Goal: Task Accomplishment & Management: Use online tool/utility

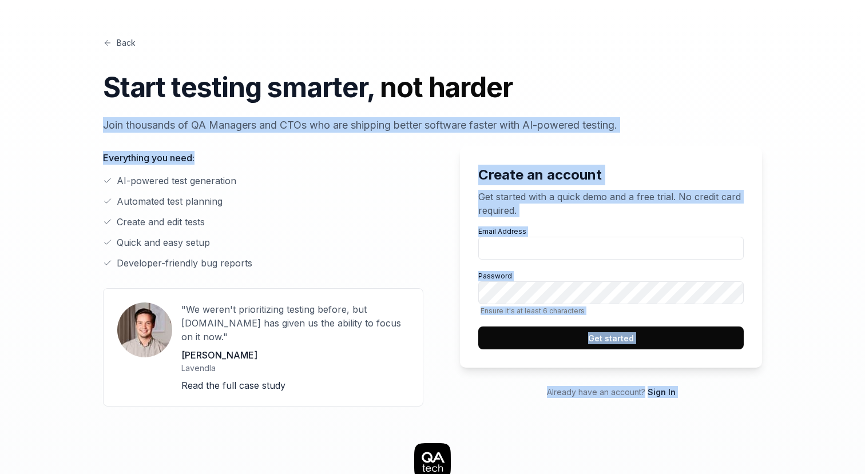
drag, startPoint x: 132, startPoint y: 121, endPoint x: 330, endPoint y: 176, distance: 205.4
click at [330, 176] on div "Back Start testing smarter, not harder Join thousands of QA Managers and CTOs w…" at bounding box center [432, 222] width 659 height 370
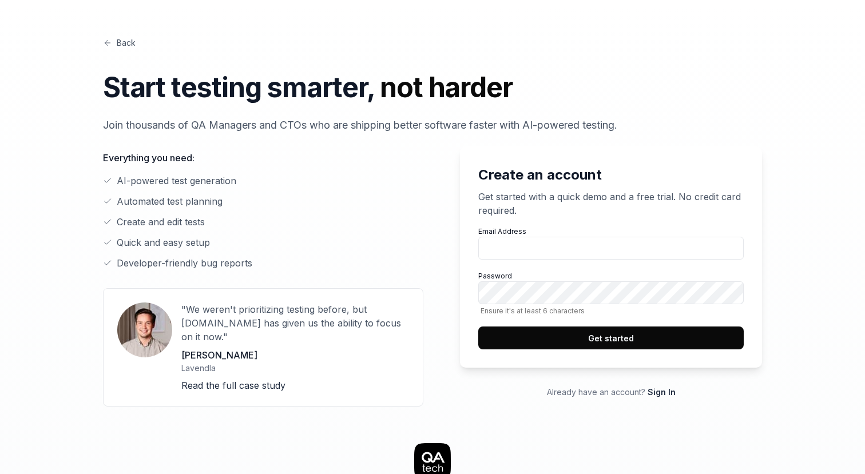
click at [355, 209] on ul "AI-powered test generation Automated test planning Create and edit tests Quick …" at bounding box center [263, 222] width 320 height 96
drag, startPoint x: 301, startPoint y: 124, endPoint x: 637, endPoint y: 120, distance: 335.8
click at [637, 120] on p "Join thousands of QA Managers and CTOs who are shipping better software faster …" at bounding box center [432, 124] width 659 height 15
click at [271, 223] on li "Create and edit tests" at bounding box center [263, 222] width 320 height 14
click at [546, 254] on input "Email Address" at bounding box center [610, 248] width 265 height 23
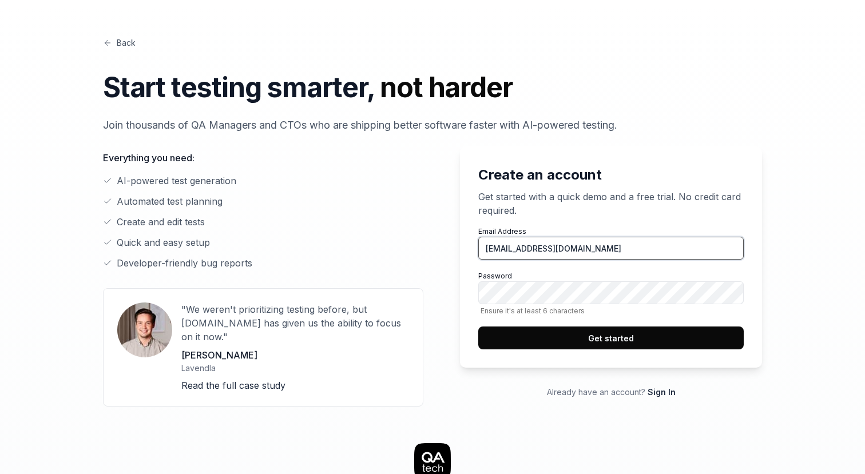
type input "[EMAIL_ADDRESS][DOMAIN_NAME]"
click at [608, 338] on button "Get started" at bounding box center [610, 338] width 265 height 23
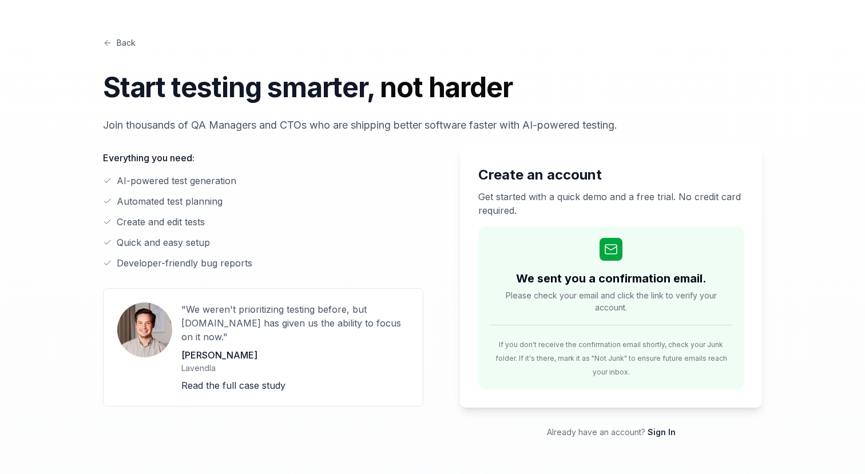
click at [757, 57] on div "Back Start testing smarter, not harder Join thousands of QA Managers and CTOs w…" at bounding box center [432, 85] width 659 height 96
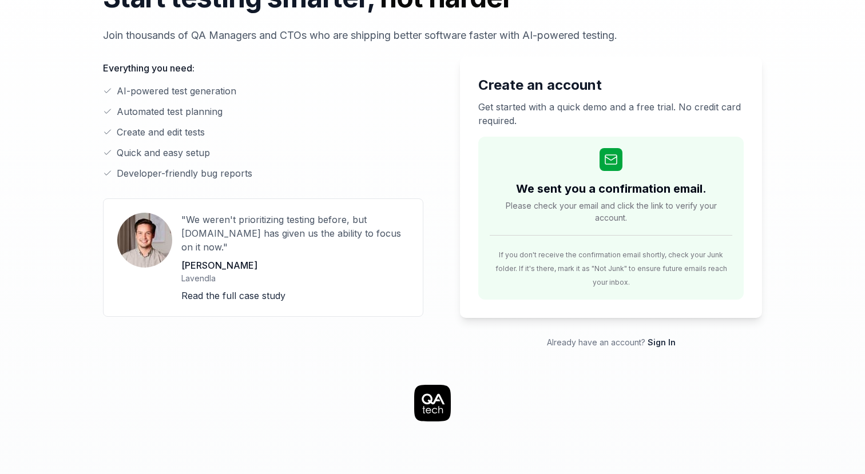
scroll to position [90, 0]
click at [626, 217] on span "Please check your email and click the link to verify your account." at bounding box center [611, 211] width 243 height 24
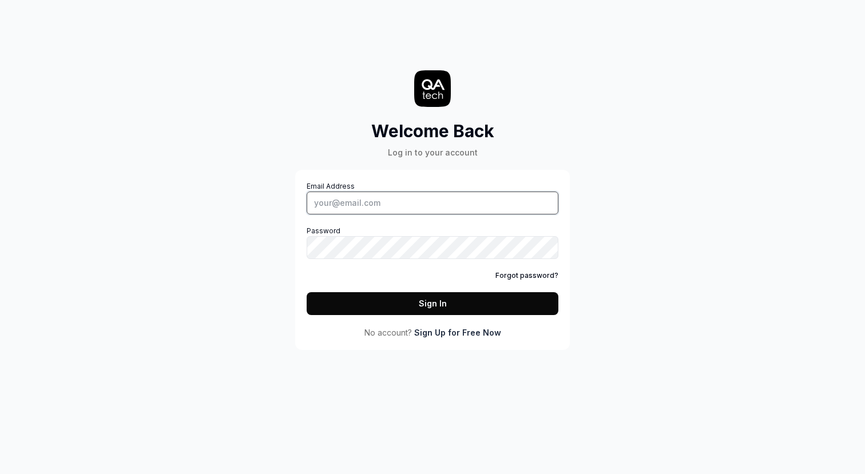
click at [431, 205] on input "Email Address" at bounding box center [433, 203] width 252 height 23
click at [482, 217] on div "Email Address Password Forgot password? Sign In" at bounding box center [433, 248] width 252 height 134
click at [454, 209] on input "Email Address" at bounding box center [433, 203] width 252 height 23
type input "[EMAIL_ADDRESS][DOMAIN_NAME]"
click at [485, 304] on button "Sign In" at bounding box center [433, 303] width 252 height 23
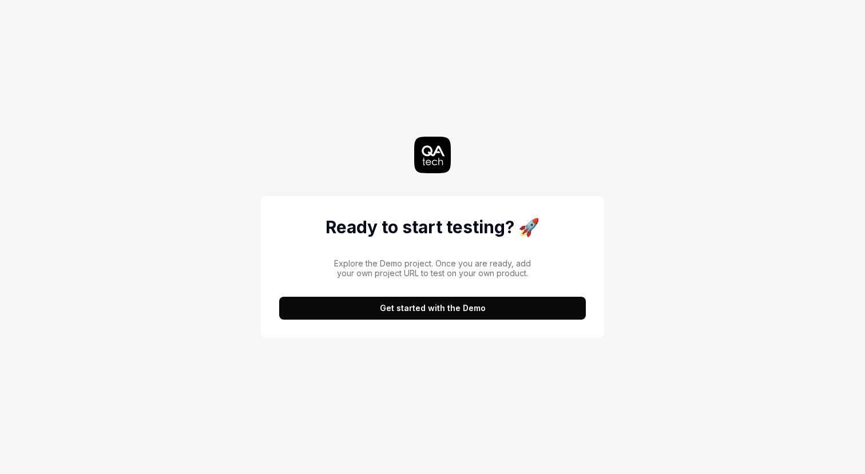
click at [437, 301] on button "Get started with the Demo" at bounding box center [432, 308] width 307 height 23
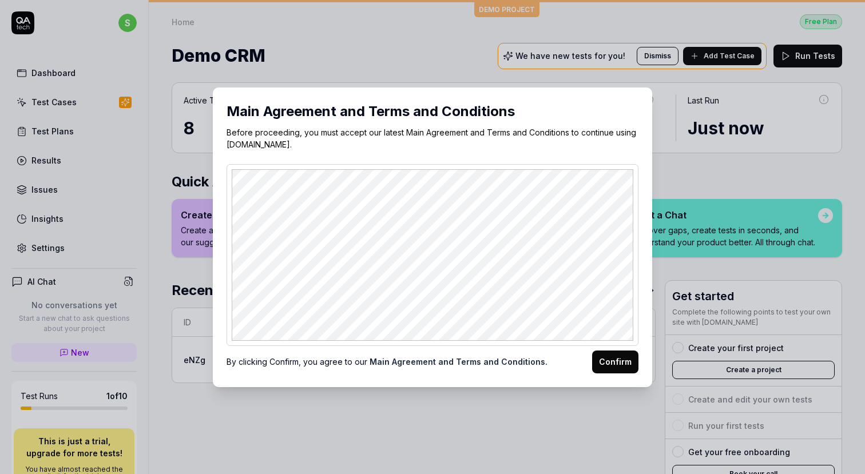
click at [612, 358] on button "Confirm" at bounding box center [615, 362] width 46 height 23
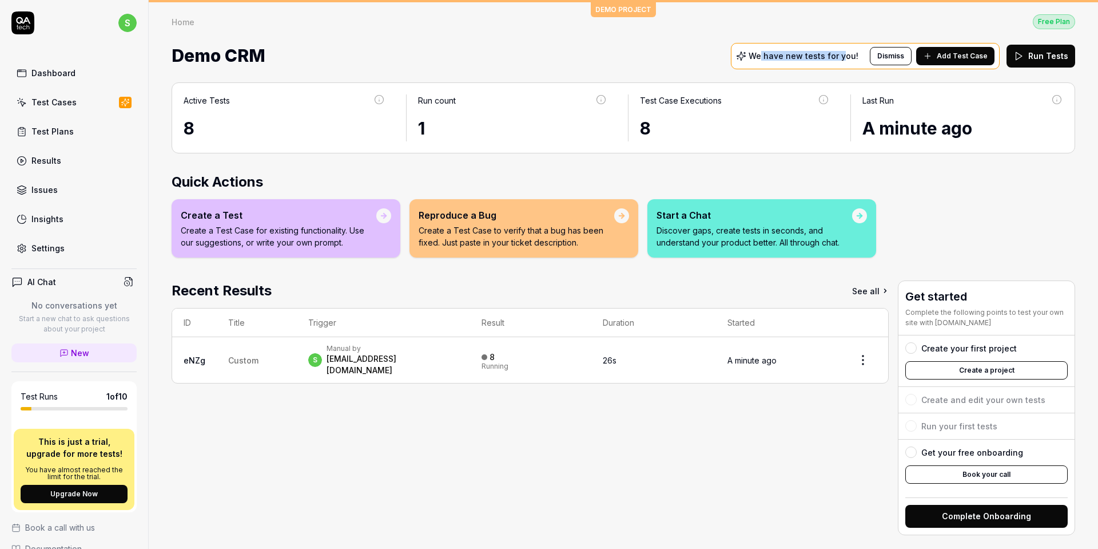
drag, startPoint x: 774, startPoint y: 55, endPoint x: 853, endPoint y: 55, distance: 78.9
click at [854, 55] on p "We have new tests for you!" at bounding box center [804, 56] width 110 height 8
click at [864, 87] on div "Active Tests 8 Run count 1 Test Case Executions 8 Last Run A minute ago" at bounding box center [624, 117] width 904 height 71
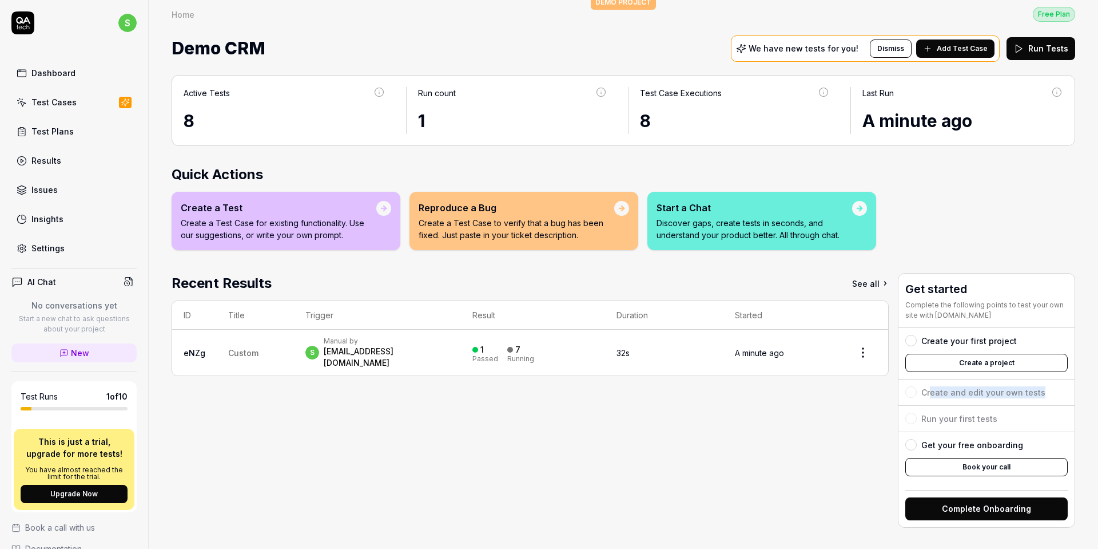
drag, startPoint x: 930, startPoint y: 385, endPoint x: 1059, endPoint y: 388, distance: 129.3
click at [864, 388] on div "Create your first project Create a project Create and edit your own tests Run y…" at bounding box center [987, 405] width 162 height 156
click at [864, 409] on div "Create your first project Create a project Create and edit your own tests Run y…" at bounding box center [987, 405] width 162 height 156
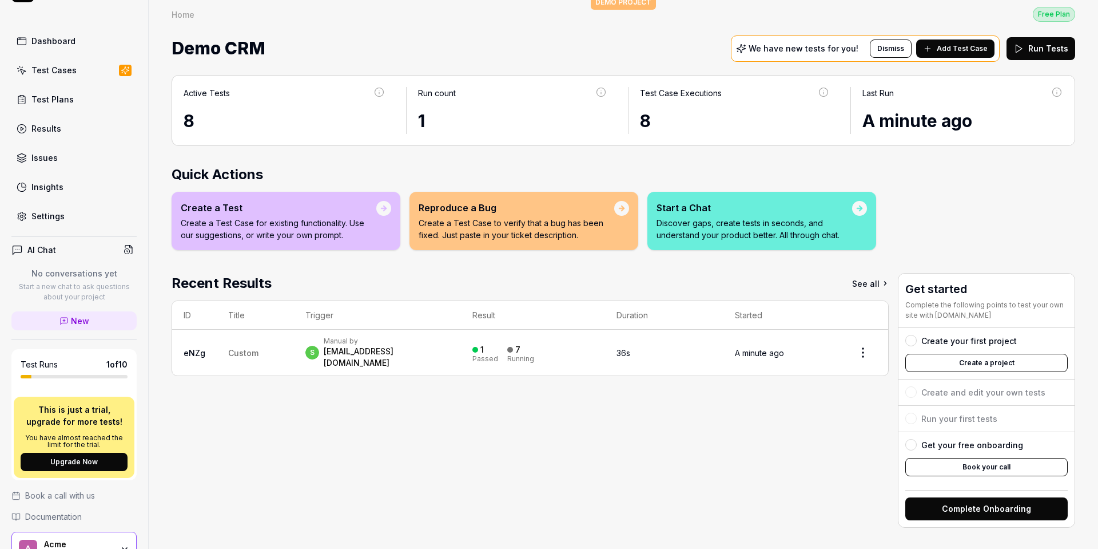
scroll to position [0, 0]
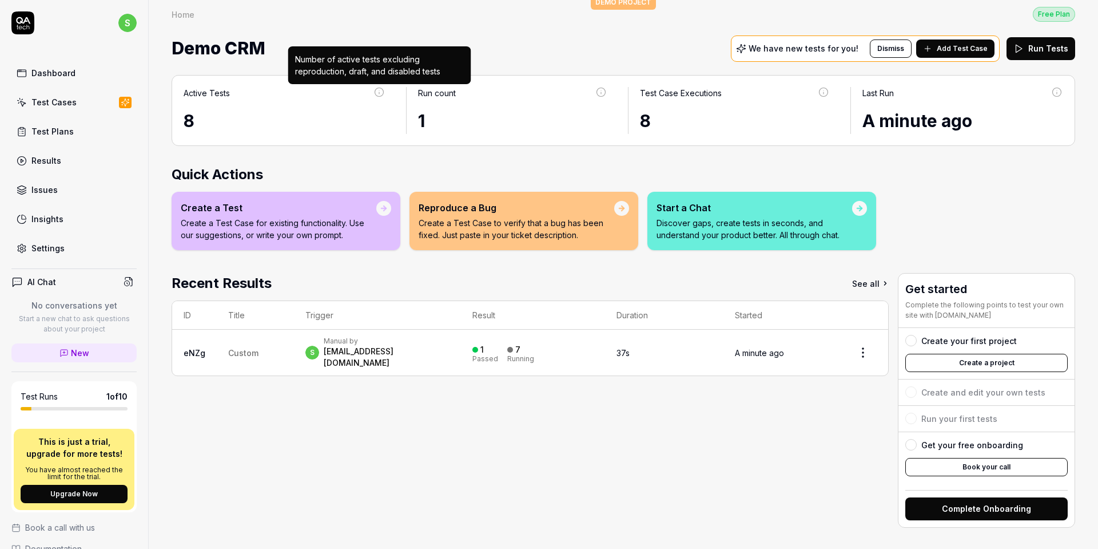
click at [377, 90] on icon at bounding box center [379, 92] width 10 height 10
click at [378, 90] on icon at bounding box center [379, 92] width 10 height 10
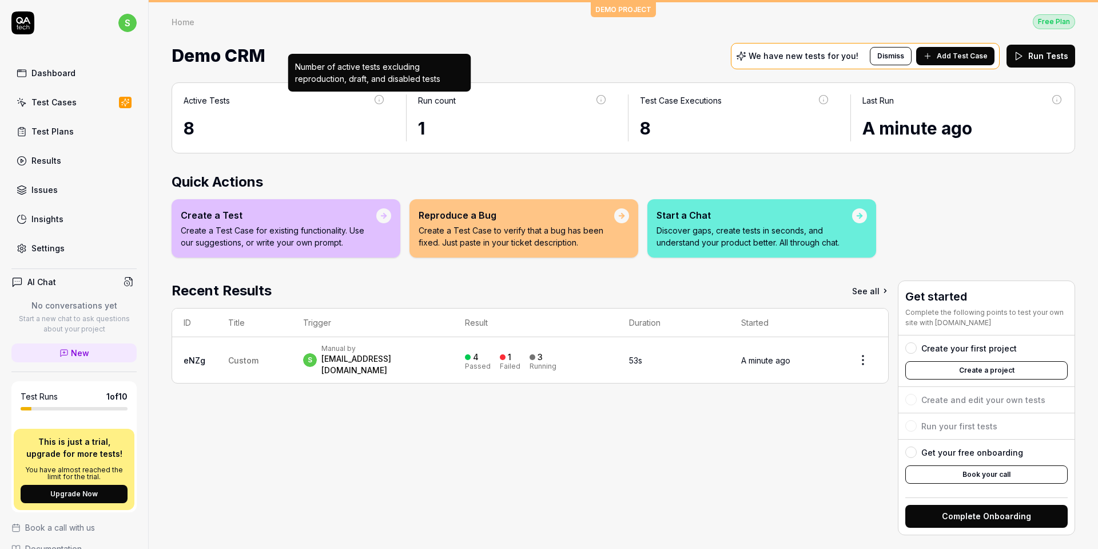
click at [380, 100] on icon at bounding box center [379, 99] width 10 height 10
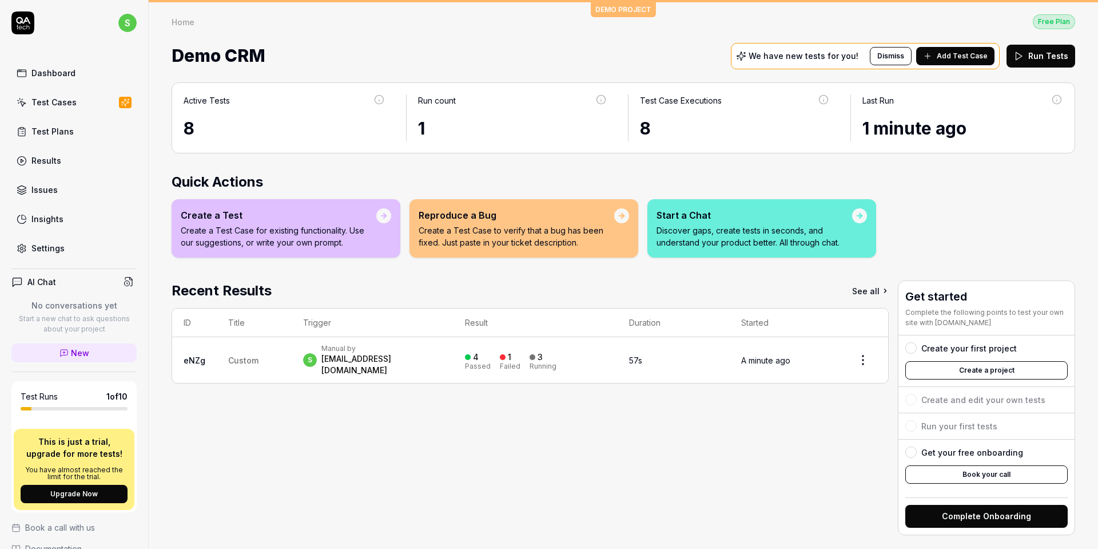
scroll to position [7, 0]
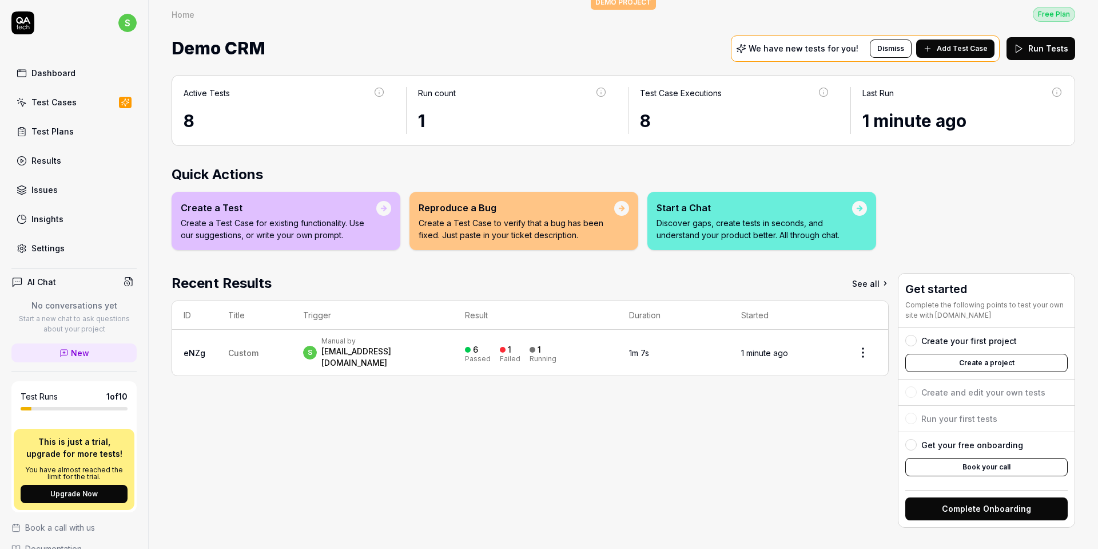
click at [273, 343] on td "Custom" at bounding box center [254, 353] width 75 height 46
click at [378, 351] on div "[EMAIL_ADDRESS][DOMAIN_NAME]" at bounding box center [382, 357] width 120 height 23
click at [860, 350] on html "s Dashboard Test Cases Test Plans Results Issues Insights Settings AI Chat No c…" at bounding box center [549, 274] width 1098 height 549
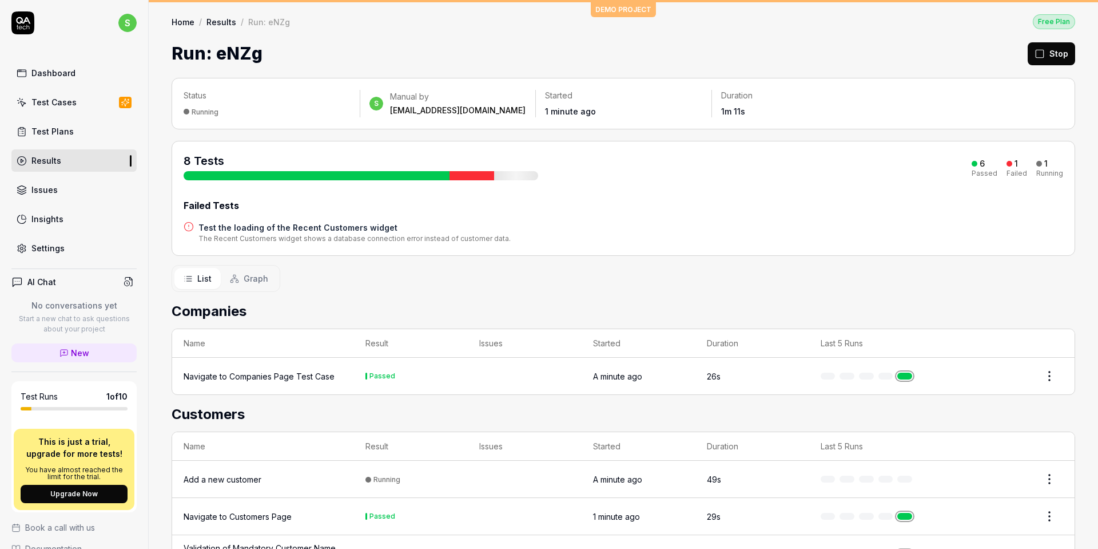
click at [489, 66] on div "Status Running s Manual by [EMAIL_ADDRESS][DOMAIN_NAME] Started 1 minute ago Du…" at bounding box center [624, 439] width 950 height 747
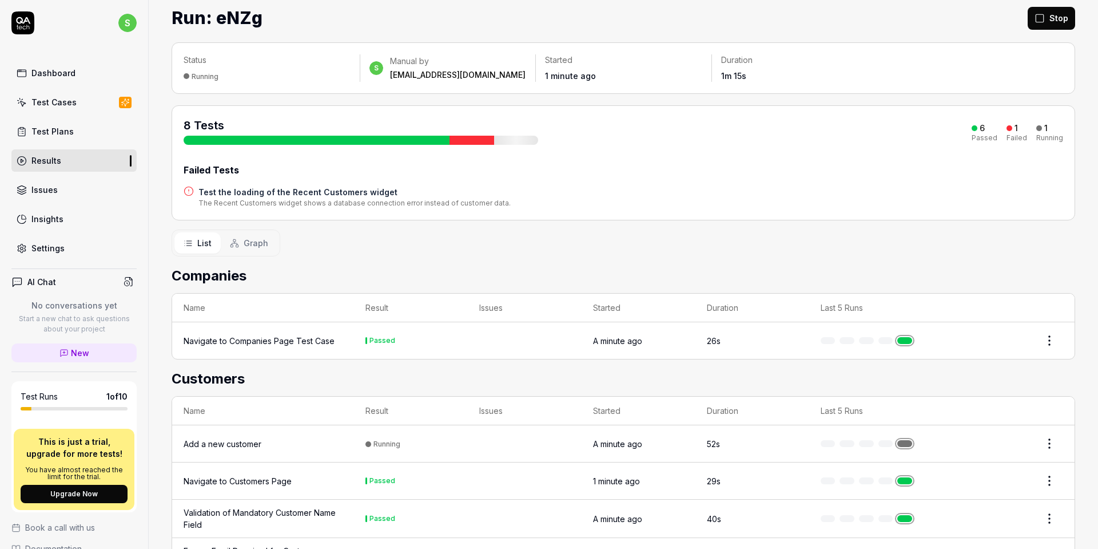
scroll to position [46, 0]
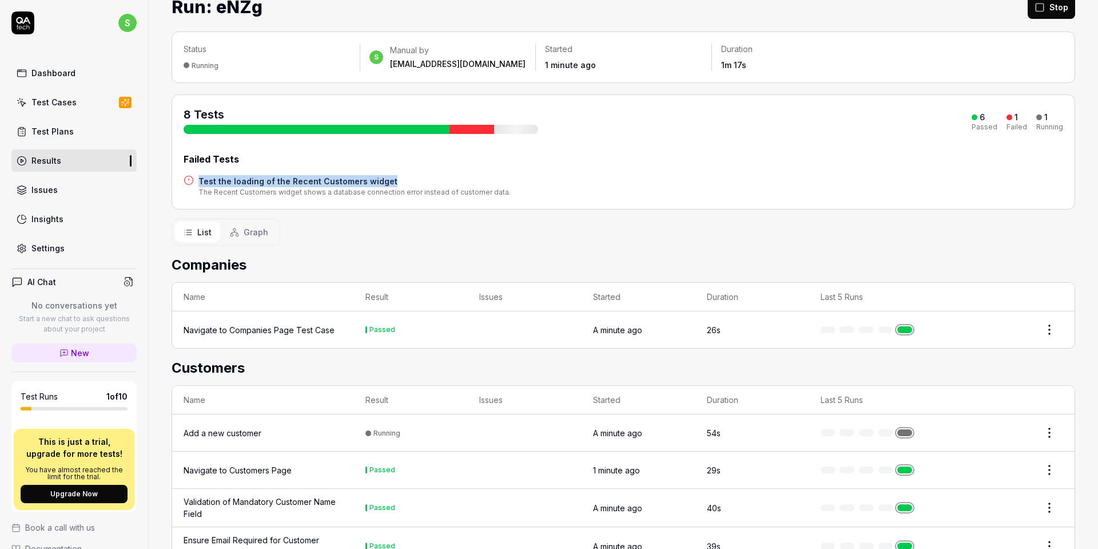
drag, startPoint x: 182, startPoint y: 175, endPoint x: 440, endPoint y: 184, distance: 258.7
click at [440, 184] on div "8 Tests 6 Passed 1 Failed 1 Running Failed Tests Test the loading of the Recent…" at bounding box center [624, 151] width 904 height 115
click at [422, 194] on div "The Recent Customers widget shows a database connection error instead of custom…" at bounding box center [355, 192] width 312 height 10
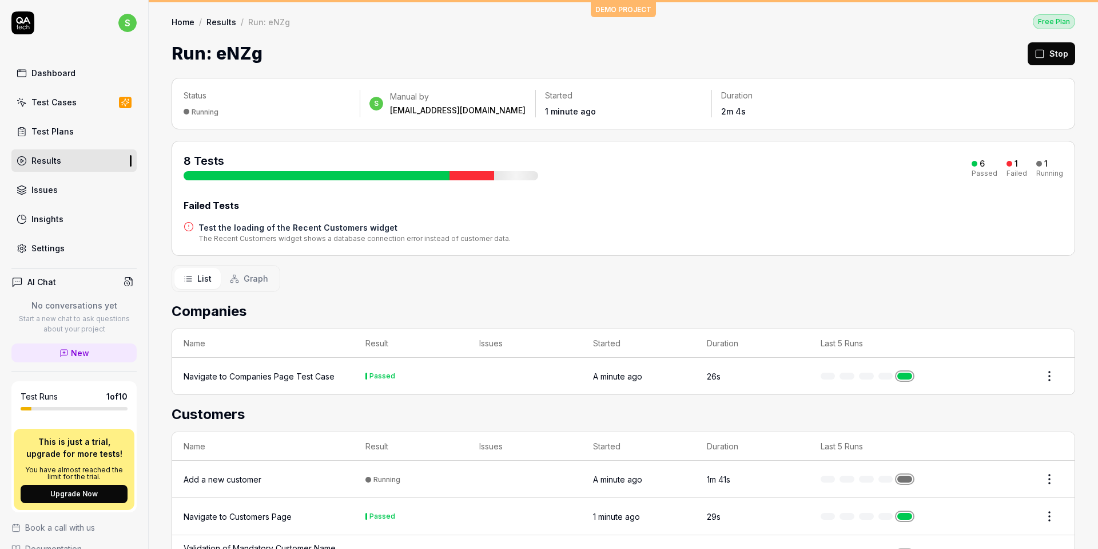
scroll to position [259, 0]
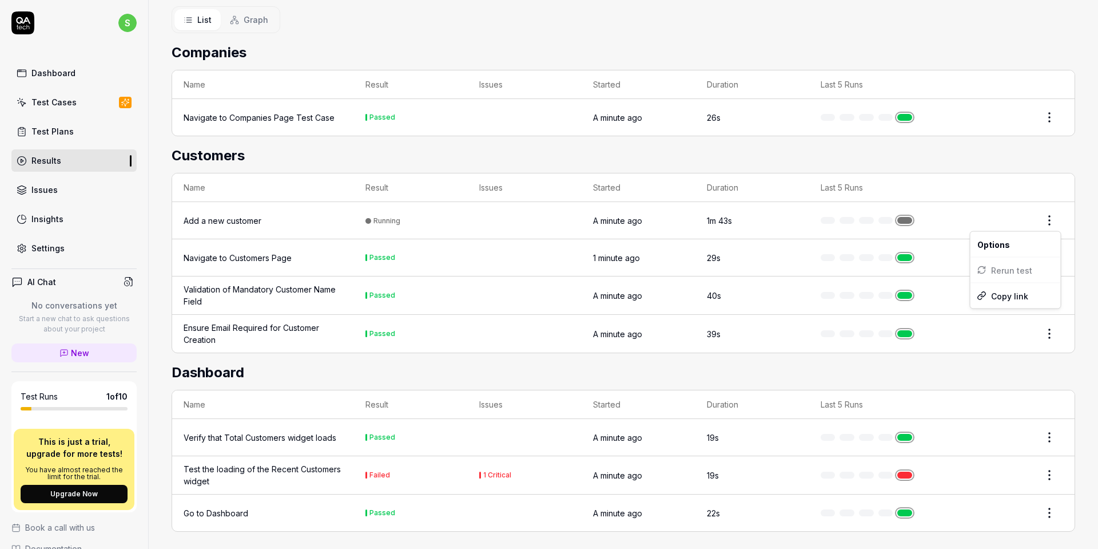
click at [864, 220] on html "s Dashboard Test Cases Test Plans Results Issues Insights Settings AI Chat No c…" at bounding box center [549, 274] width 1098 height 549
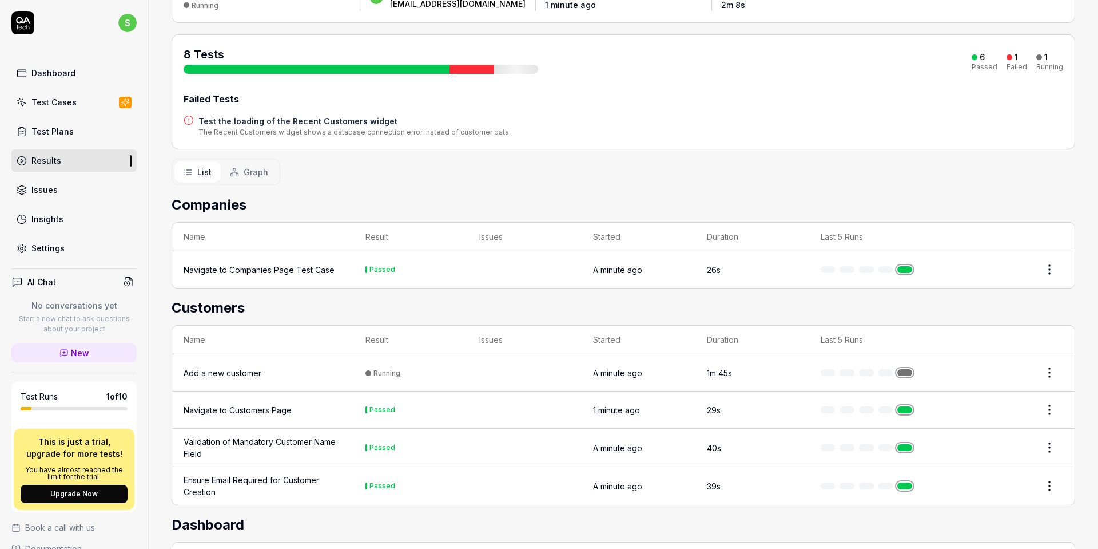
scroll to position [0, 0]
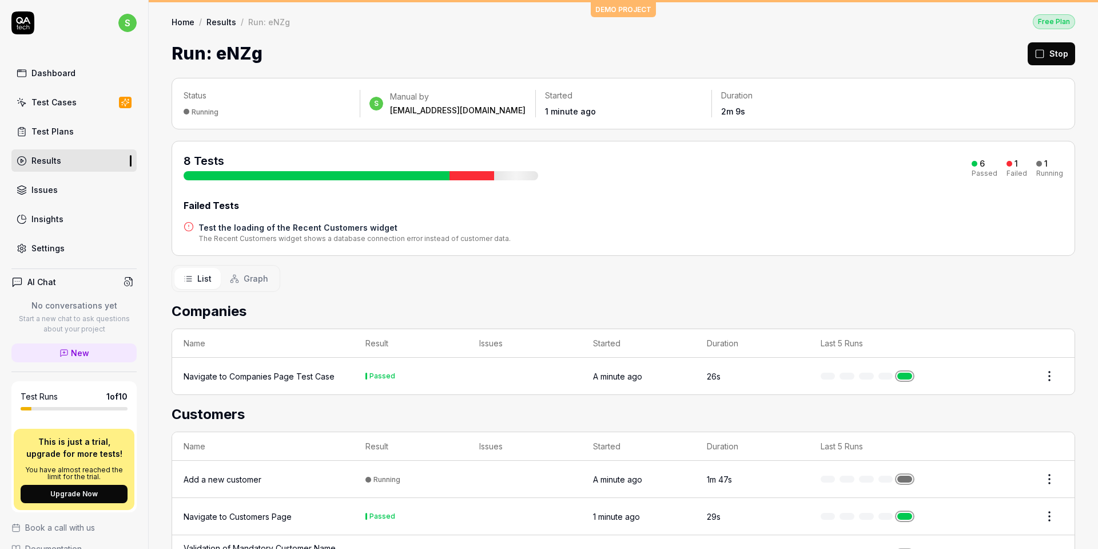
click at [248, 279] on span "Graph" at bounding box center [256, 278] width 25 height 12
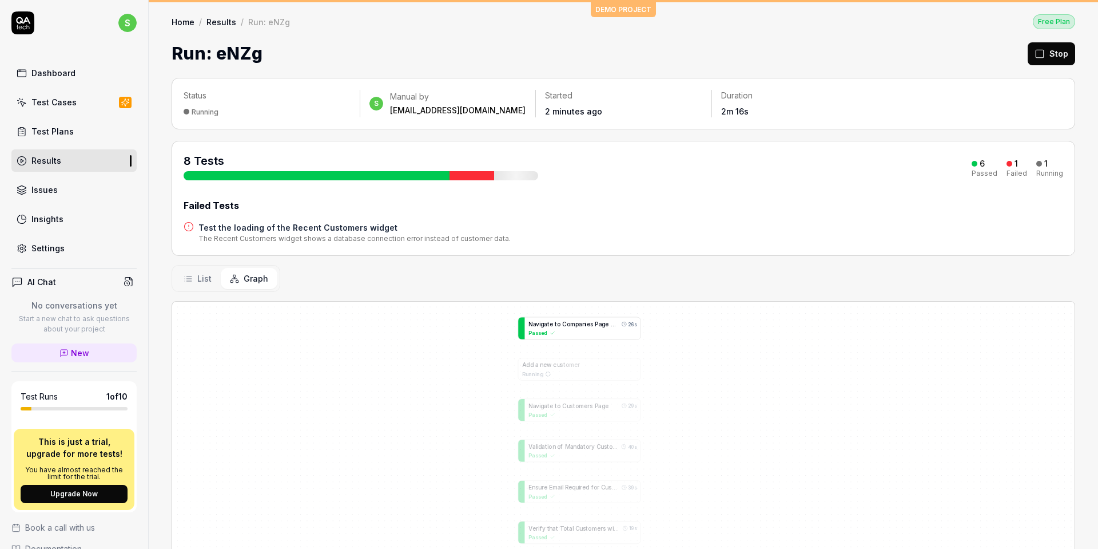
drag, startPoint x: 310, startPoint y: 333, endPoint x: 634, endPoint y: 327, distance: 324.4
click at [634, 329] on div "Passed" at bounding box center [583, 333] width 108 height 8
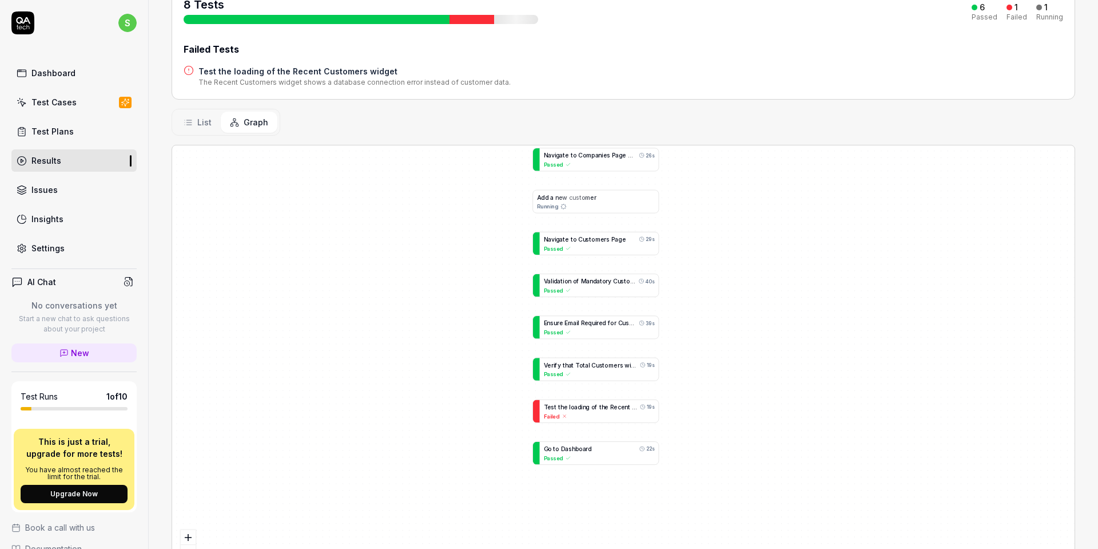
scroll to position [154, 0]
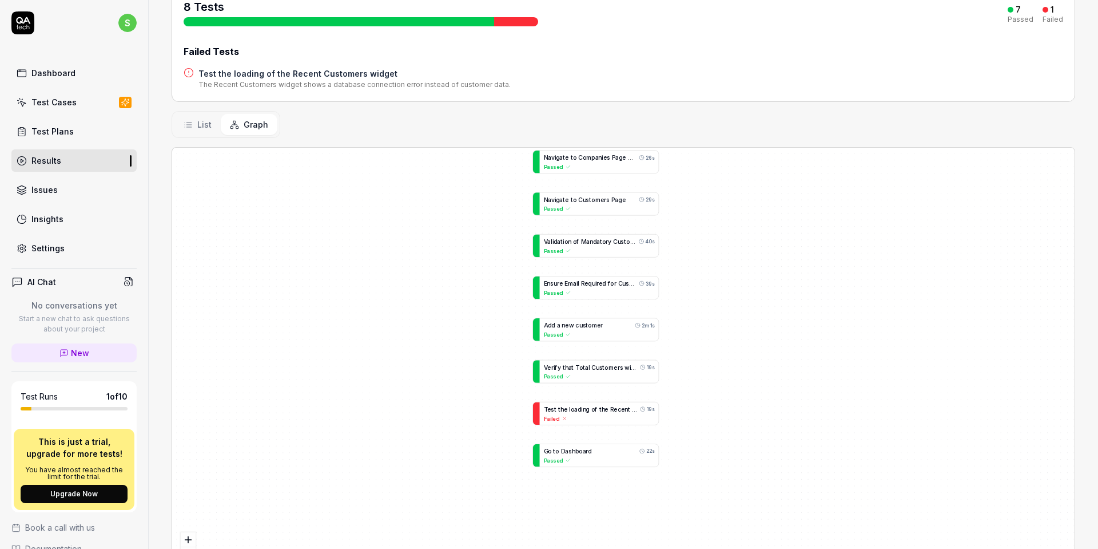
click at [204, 114] on button "List" at bounding box center [197, 124] width 46 height 21
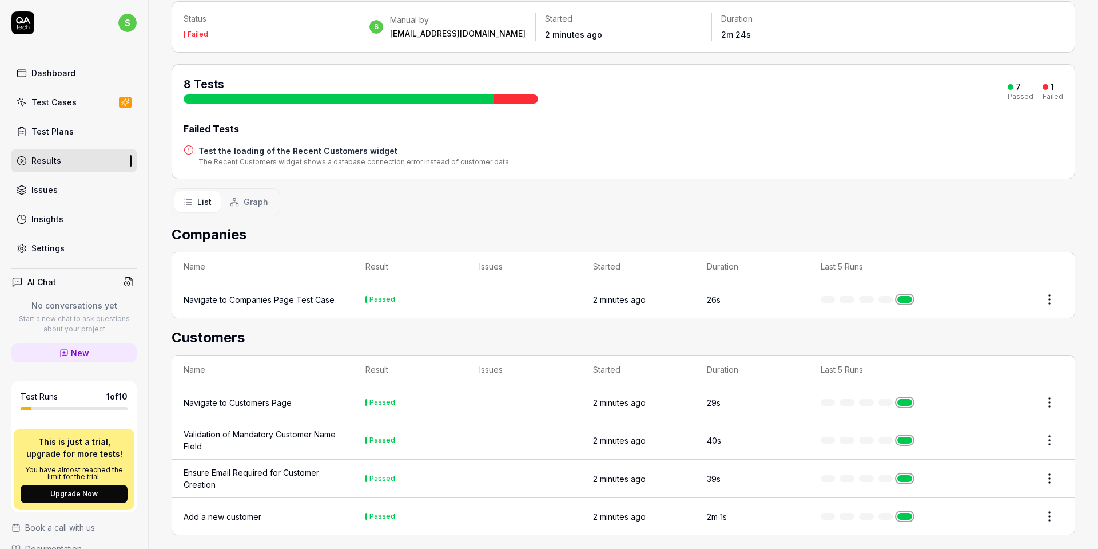
scroll to position [0, 0]
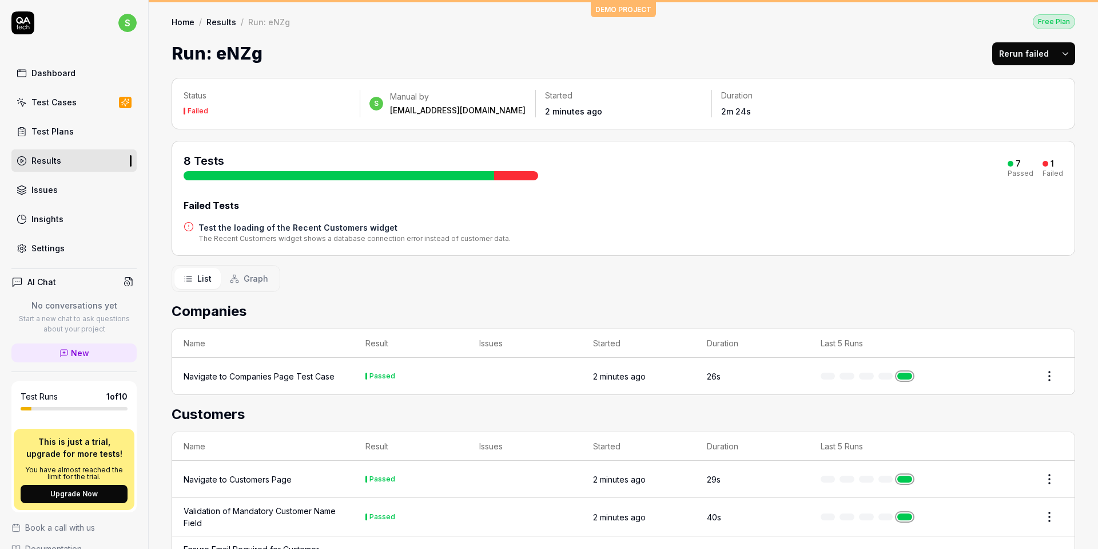
click at [245, 270] on button "Graph" at bounding box center [249, 278] width 57 height 21
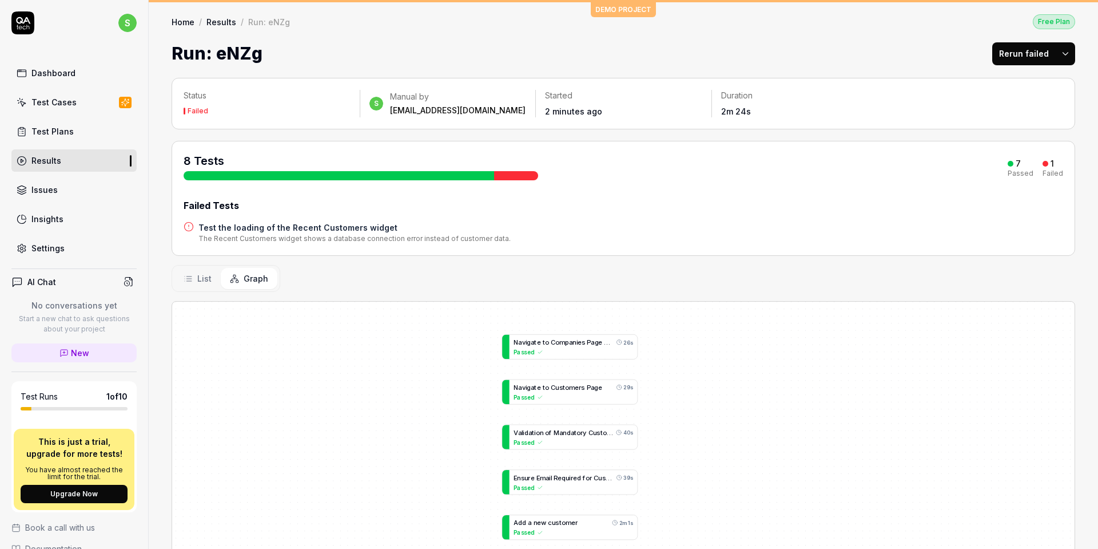
drag, startPoint x: 351, startPoint y: 358, endPoint x: 658, endPoint y: 375, distance: 308.3
click at [658, 375] on div "N a v i g a t e t o C o m p a n i e s P a g e T e s t C a s e 26s Passed N a v …" at bounding box center [623, 520] width 903 height 438
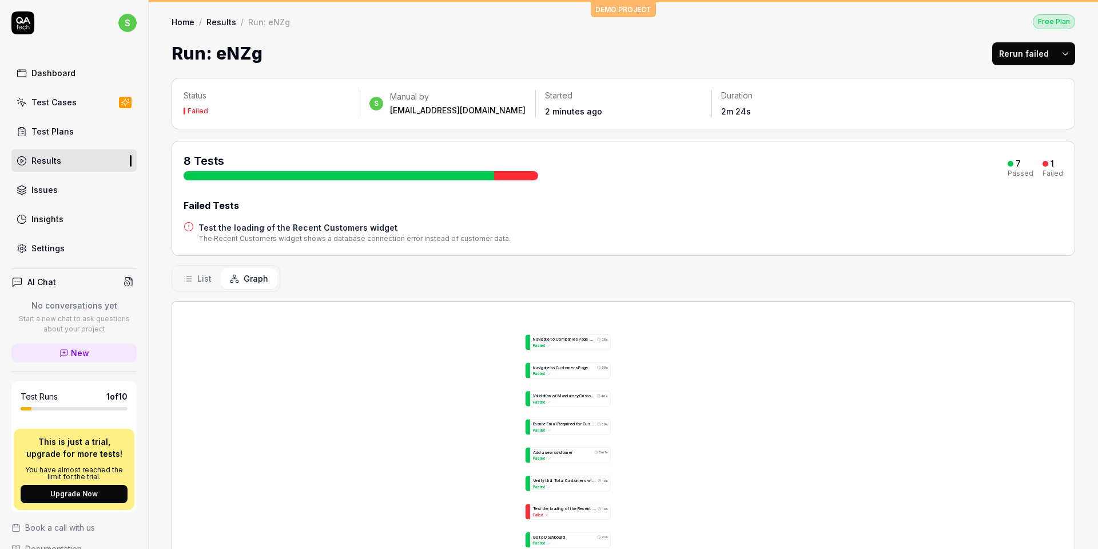
drag, startPoint x: 430, startPoint y: 454, endPoint x: 475, endPoint y: 427, distance: 51.8
click at [475, 427] on div "N a v i g a t e t o C o m p a n i e s P a g e T e s t C a s e 26s Passed N a v …" at bounding box center [623, 520] width 903 height 438
click at [208, 279] on span "List" at bounding box center [204, 278] width 14 height 12
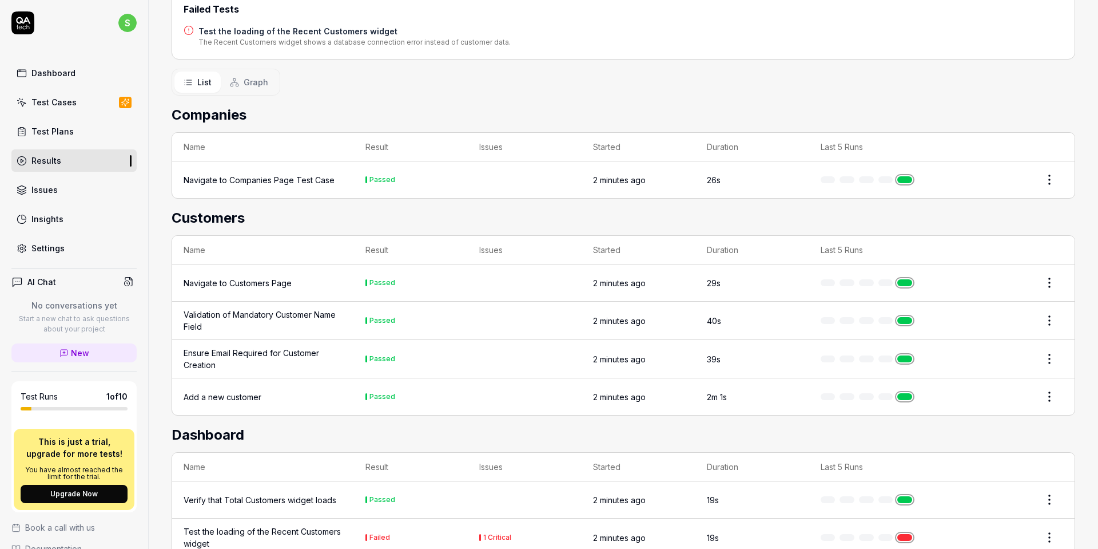
scroll to position [199, 0]
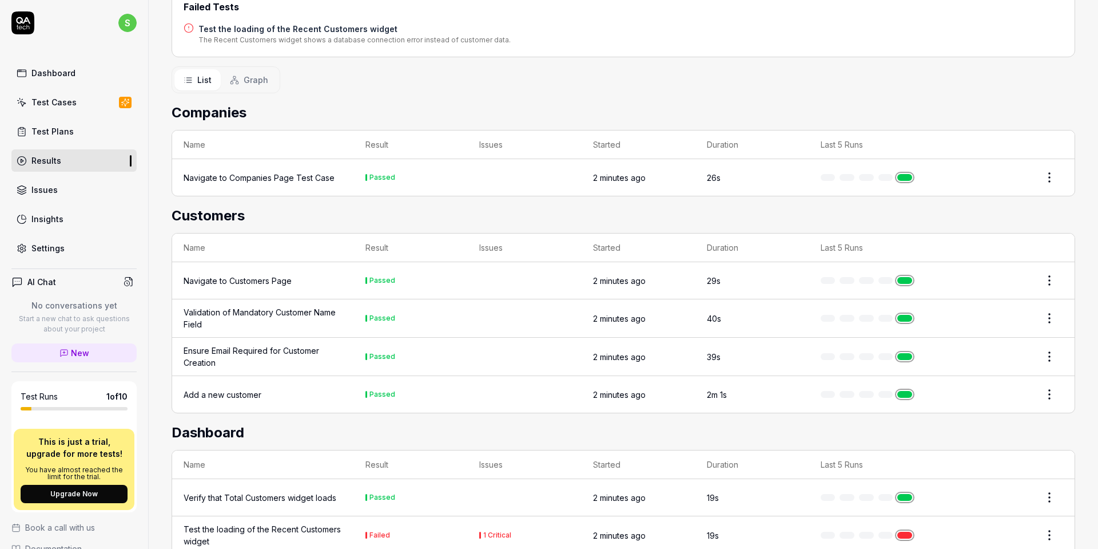
click at [864, 293] on td at bounding box center [1018, 280] width 114 height 37
click at [864, 270] on html "s Dashboard Test Cases Test Plans Results Issues Insights Settings AI Chat No c…" at bounding box center [549, 274] width 1098 height 549
click at [864, 214] on html "s Dashboard Test Cases Test Plans Results Issues Insights Settings AI Chat No c…" at bounding box center [549, 274] width 1098 height 549
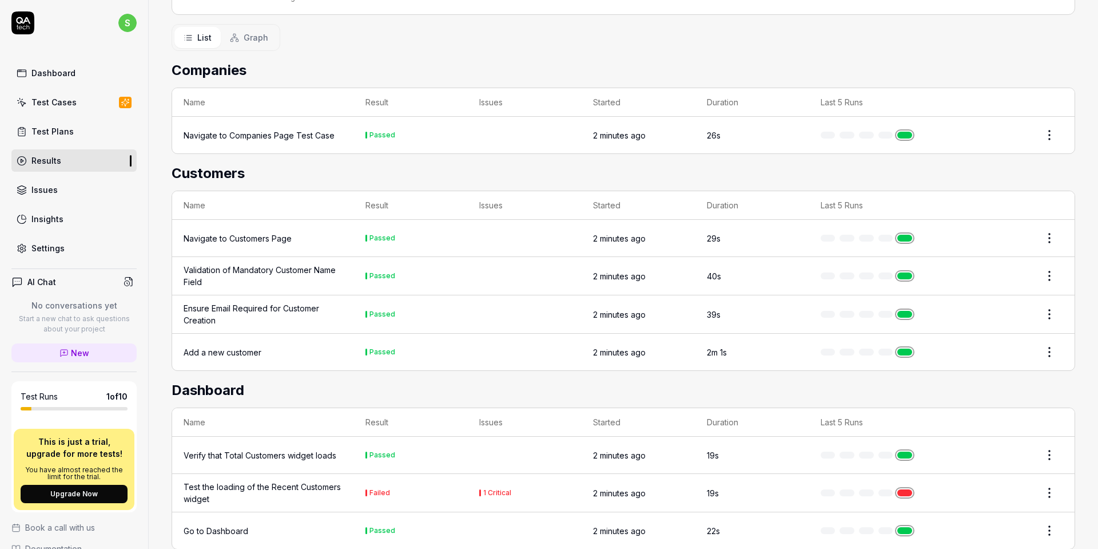
scroll to position [242, 0]
click at [265, 236] on div "Navigate to Customers Page" at bounding box center [238, 237] width 108 height 12
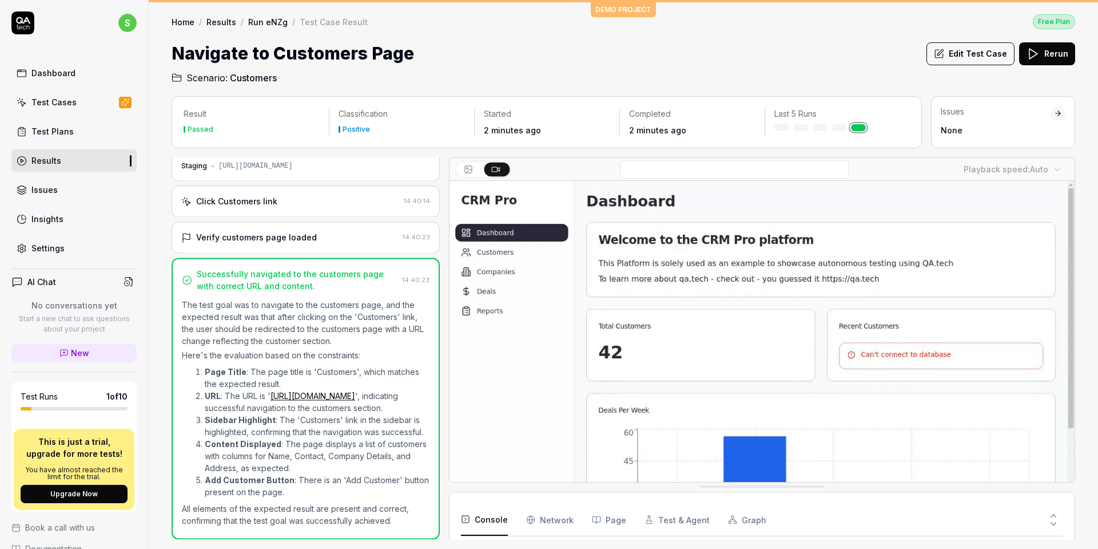
scroll to position [35, 0]
click at [270, 232] on div "Verify customers page loaded" at bounding box center [256, 238] width 121 height 12
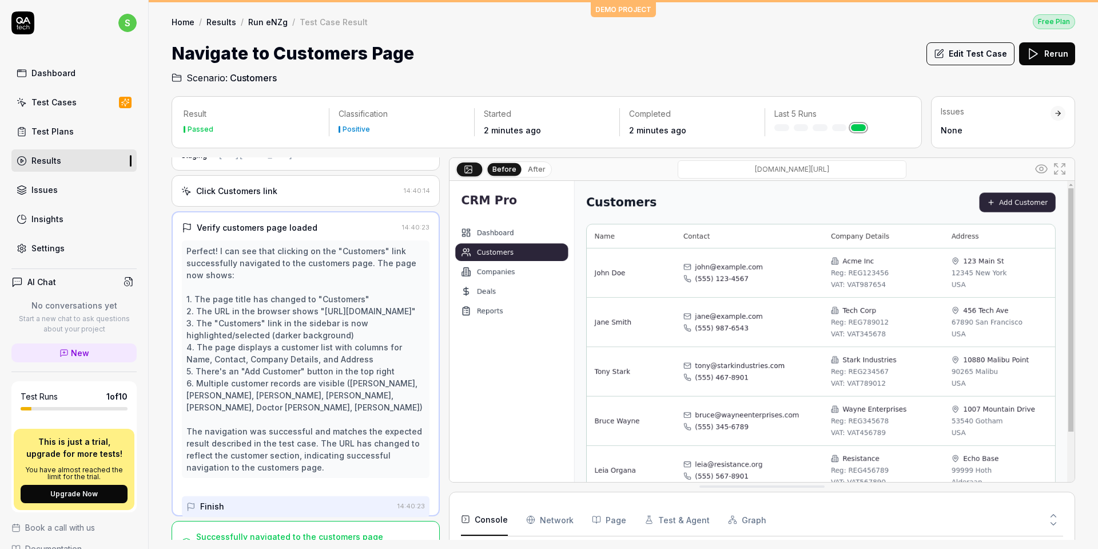
scroll to position [23, 0]
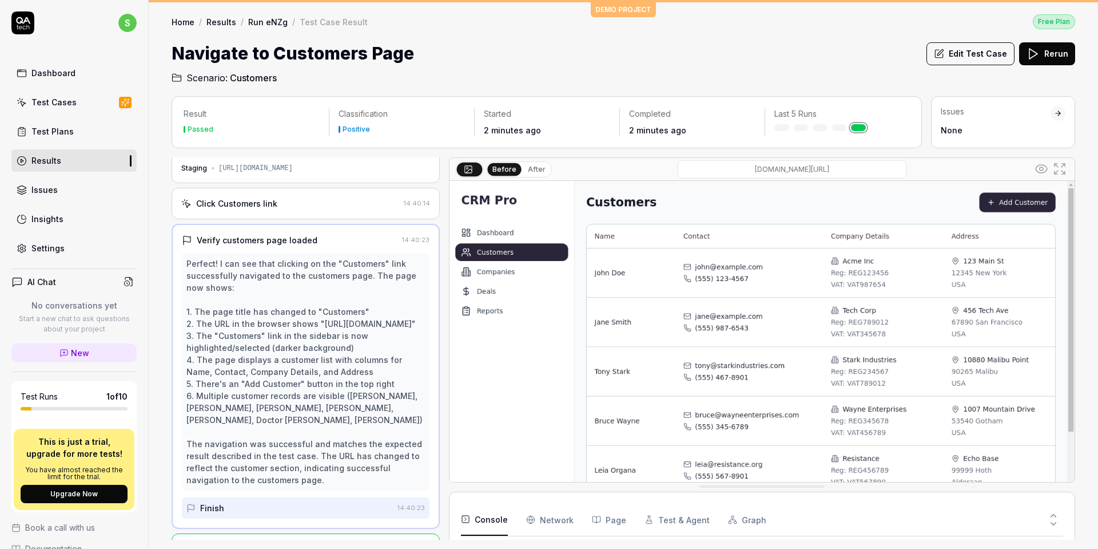
click at [281, 202] on div "Click Customers link" at bounding box center [290, 203] width 218 height 12
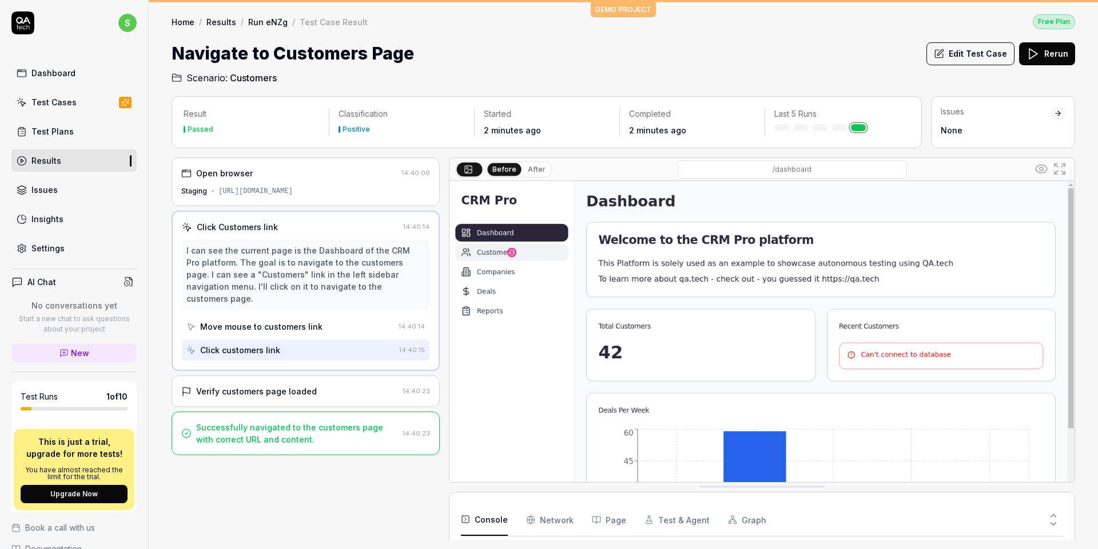
click at [267, 178] on div "Open browser 14:40:06 Staging [URL][DOMAIN_NAME]" at bounding box center [306, 181] width 268 height 49
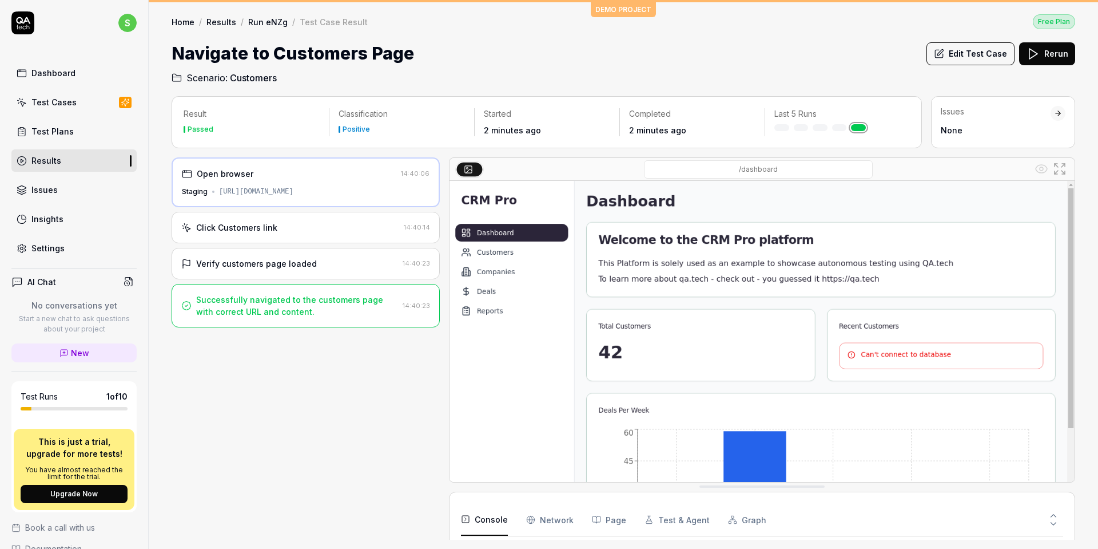
drag, startPoint x: 219, startPoint y: 191, endPoint x: 363, endPoint y: 189, distance: 144.2
click at [363, 189] on div "Staging [URL][DOMAIN_NAME]" at bounding box center [306, 191] width 248 height 10
click at [293, 191] on div "[URL][DOMAIN_NAME]" at bounding box center [256, 191] width 74 height 10
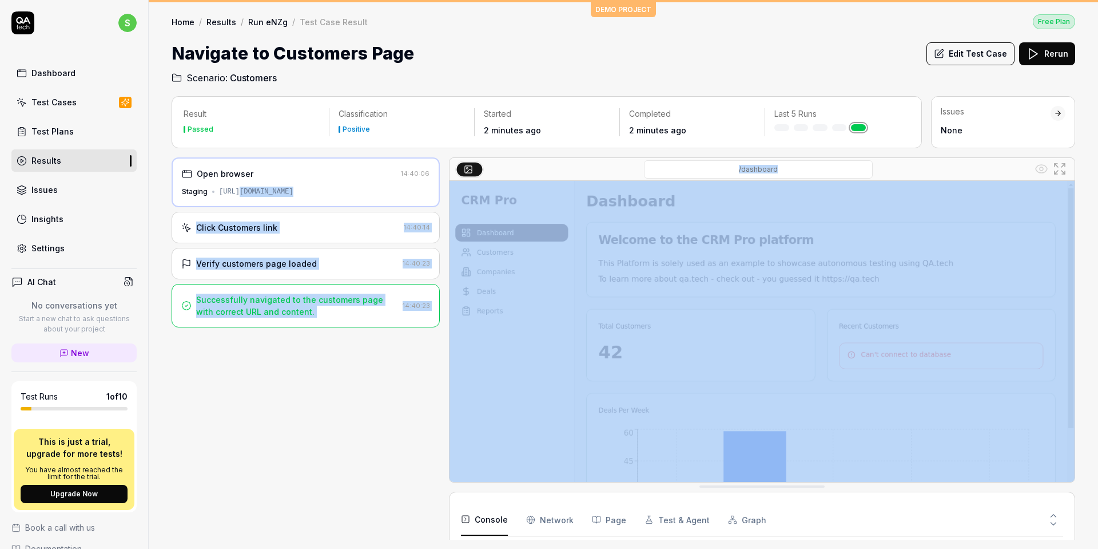
drag, startPoint x: 237, startPoint y: 191, endPoint x: 454, endPoint y: 186, distance: 217.4
click at [454, 186] on div "Open browser 14:40:06 Staging [URL][DOMAIN_NAME] Click Customers link 14:40:14 …" at bounding box center [624, 348] width 904 height 382
click at [391, 199] on div "Open browser 14:40:06 Staging [URL][DOMAIN_NAME]" at bounding box center [306, 182] width 268 height 50
drag, startPoint x: 218, startPoint y: 189, endPoint x: 360, endPoint y: 188, distance: 141.9
click at [360, 188] on div "Staging [URL][DOMAIN_NAME]" at bounding box center [306, 191] width 248 height 10
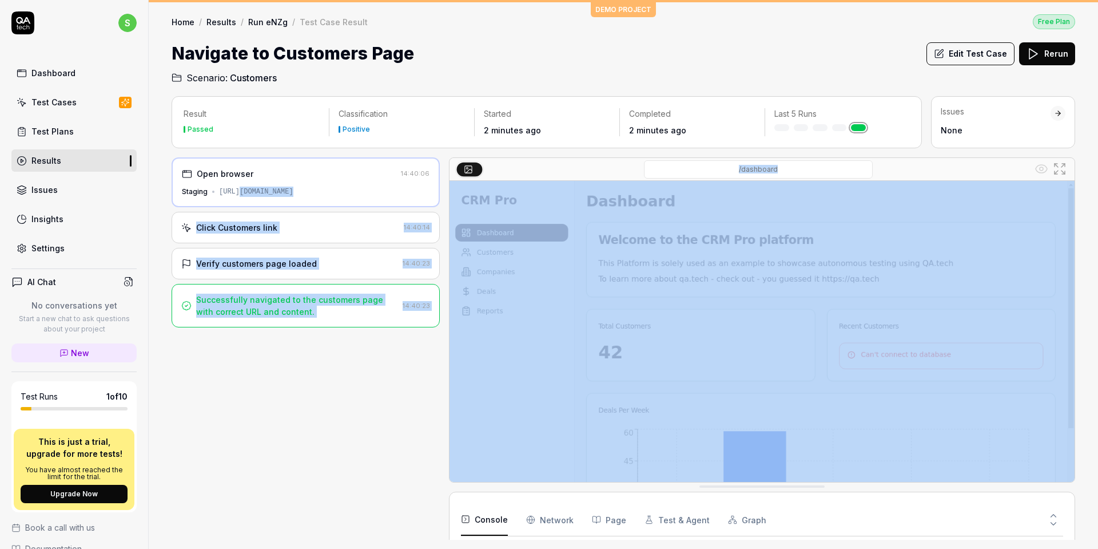
click at [293, 193] on div "[URL][DOMAIN_NAME]" at bounding box center [256, 191] width 74 height 10
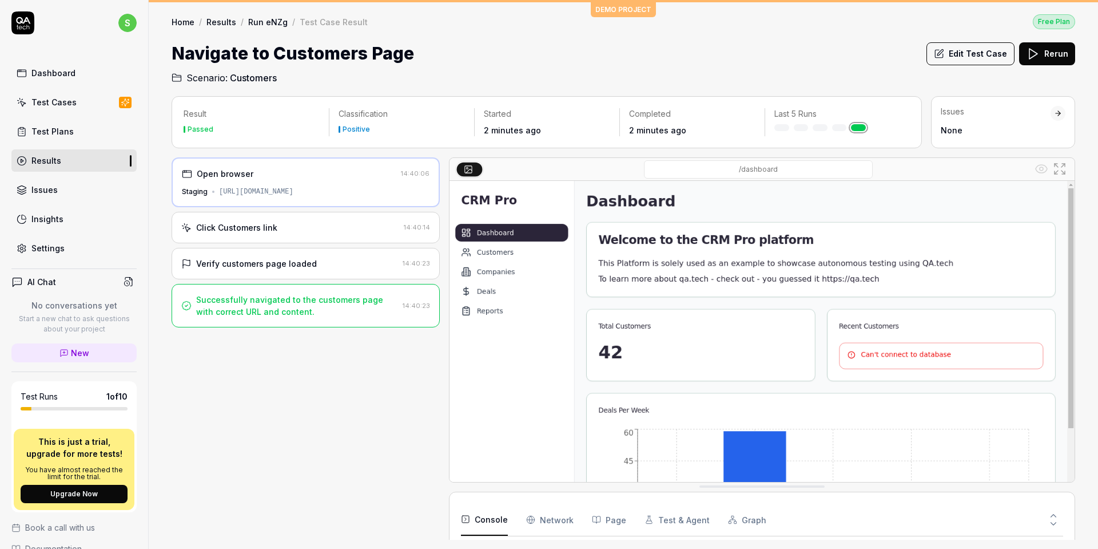
click at [268, 191] on div "[URL][DOMAIN_NAME]" at bounding box center [256, 191] width 74 height 10
copy div "qacrmdemo"
click at [221, 191] on div "[URL][DOMAIN_NAME]" at bounding box center [256, 191] width 74 height 10
drag, startPoint x: 219, startPoint y: 191, endPoint x: 362, endPoint y: 192, distance: 142.5
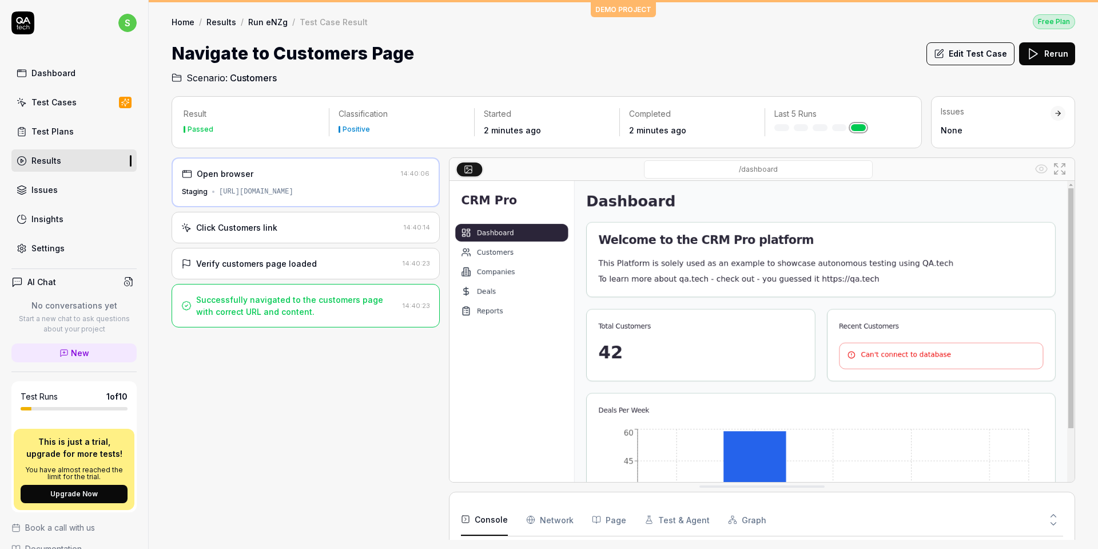
click at [362, 192] on div "Staging [URL][DOMAIN_NAME]" at bounding box center [306, 191] width 248 height 10
copy div "[URL][DOMAIN_NAME]"
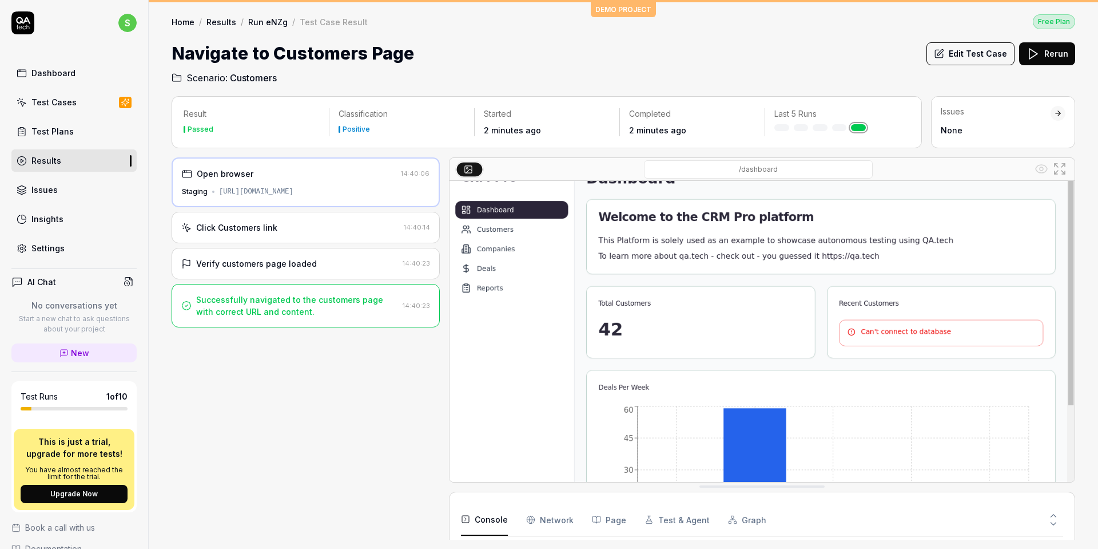
scroll to position [25, 0]
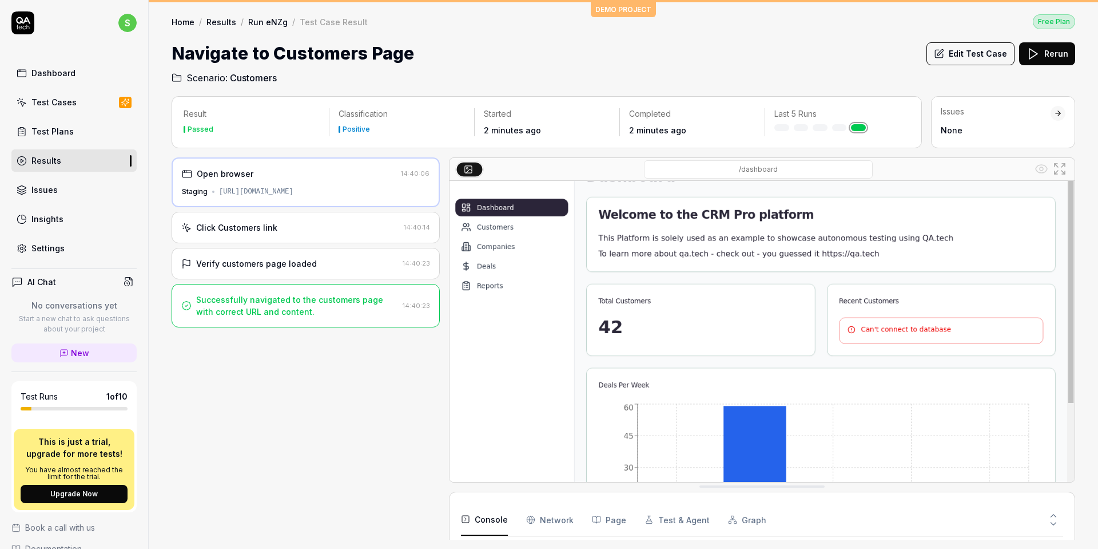
click at [327, 177] on div "Open browser" at bounding box center [289, 174] width 215 height 12
click at [291, 232] on div "Click Customers link 14:40:14" at bounding box center [306, 227] width 268 height 31
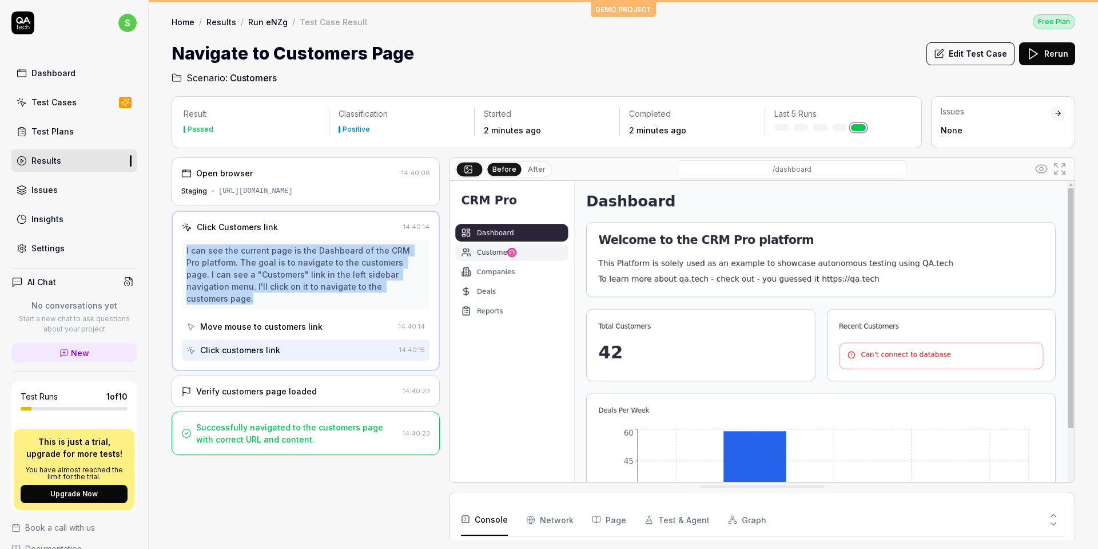
drag, startPoint x: 185, startPoint y: 244, endPoint x: 433, endPoint y: 291, distance: 252.6
click at [433, 291] on div "Click Customers link 14:40:14 I can see the current page is the Dashboard of th…" at bounding box center [306, 291] width 268 height 160
click at [390, 290] on div "I can see the current page is the Dashboard of the CRM Pro platform. The goal i…" at bounding box center [305, 274] width 239 height 60
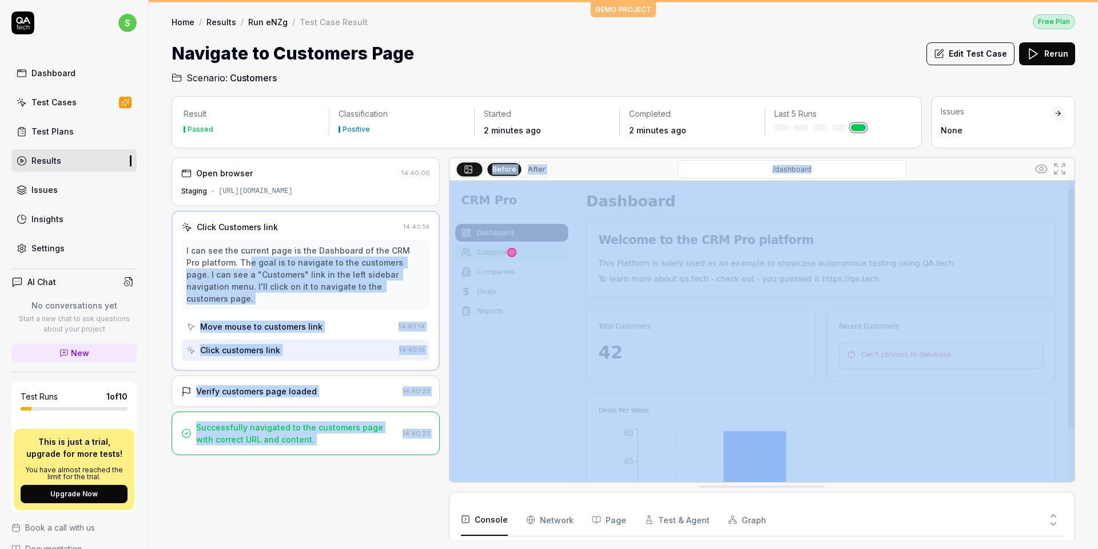
drag, startPoint x: 236, startPoint y: 259, endPoint x: 454, endPoint y: 300, distance: 221.4
click at [454, 300] on div "Open browser 14:40:06 Staging [URL][DOMAIN_NAME] Click Customers link 14:40:14 …" at bounding box center [624, 348] width 904 height 382
click at [376, 289] on div "I can see the current page is the Dashboard of the CRM Pro platform. The goal i…" at bounding box center [305, 274] width 239 height 60
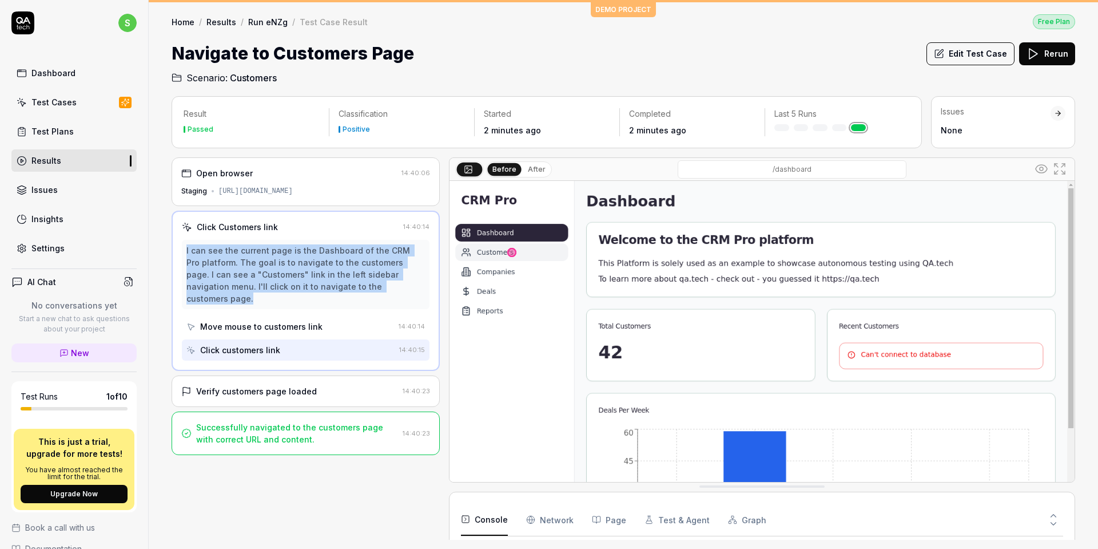
drag, startPoint x: 372, startPoint y: 289, endPoint x: 178, endPoint y: 243, distance: 200.1
click at [178, 242] on div "Click Customers link 14:40:14 I can see the current page is the Dashboard of th…" at bounding box center [306, 291] width 268 height 160
click at [301, 261] on div "I can see the current page is the Dashboard of the CRM Pro platform. The goal i…" at bounding box center [305, 274] width 239 height 60
drag, startPoint x: 344, startPoint y: 286, endPoint x: 196, endPoint y: 246, distance: 153.5
click at [196, 246] on div "I can see the current page is the Dashboard of the CRM Pro platform. The goal i…" at bounding box center [305, 274] width 239 height 60
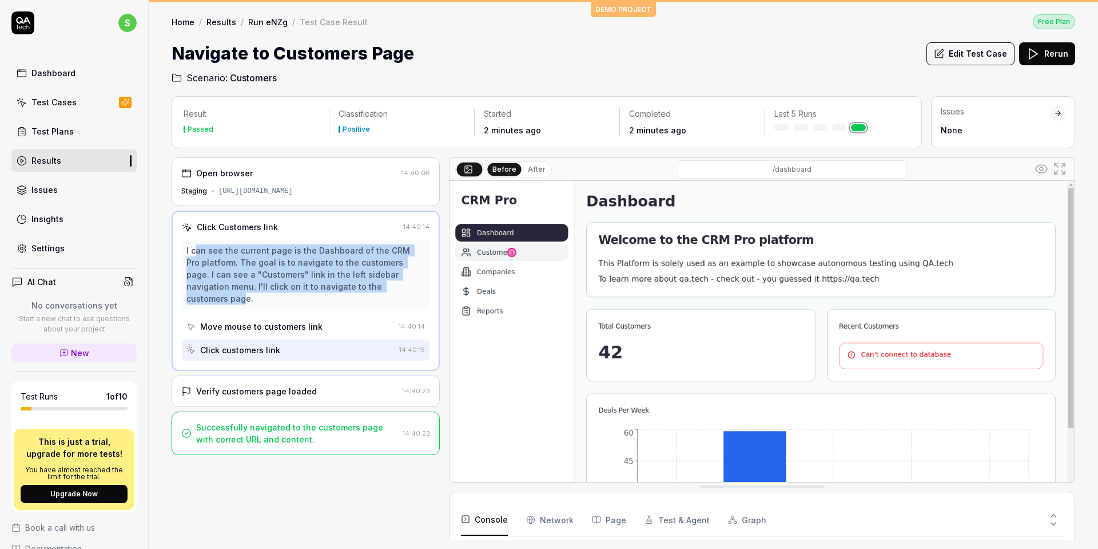
click at [324, 281] on div "I can see the current page is the Dashboard of the CRM Pro platform. The goal i…" at bounding box center [305, 274] width 239 height 60
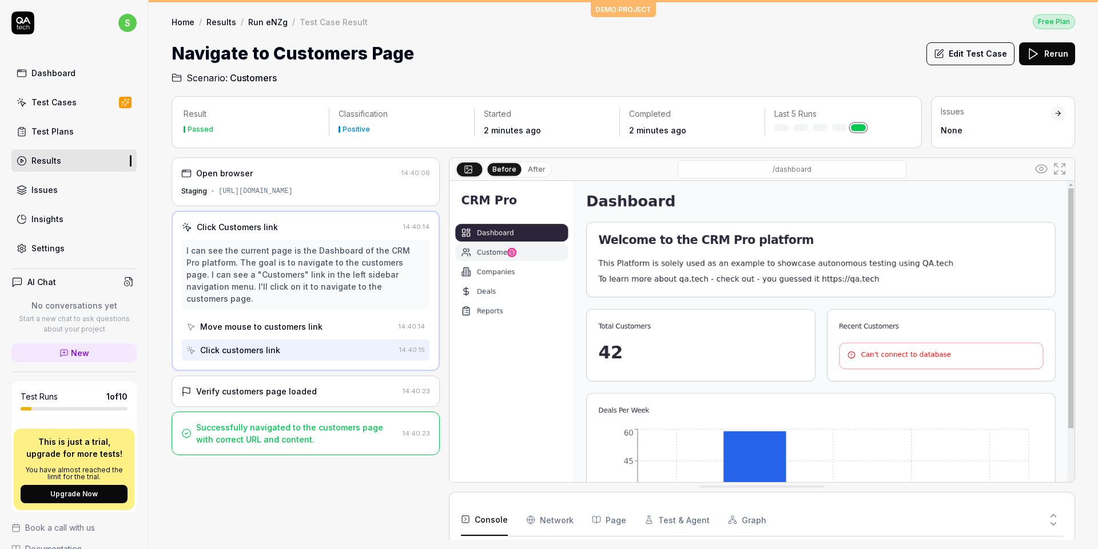
click at [334, 316] on div "Move mouse to customers link" at bounding box center [290, 326] width 208 height 21
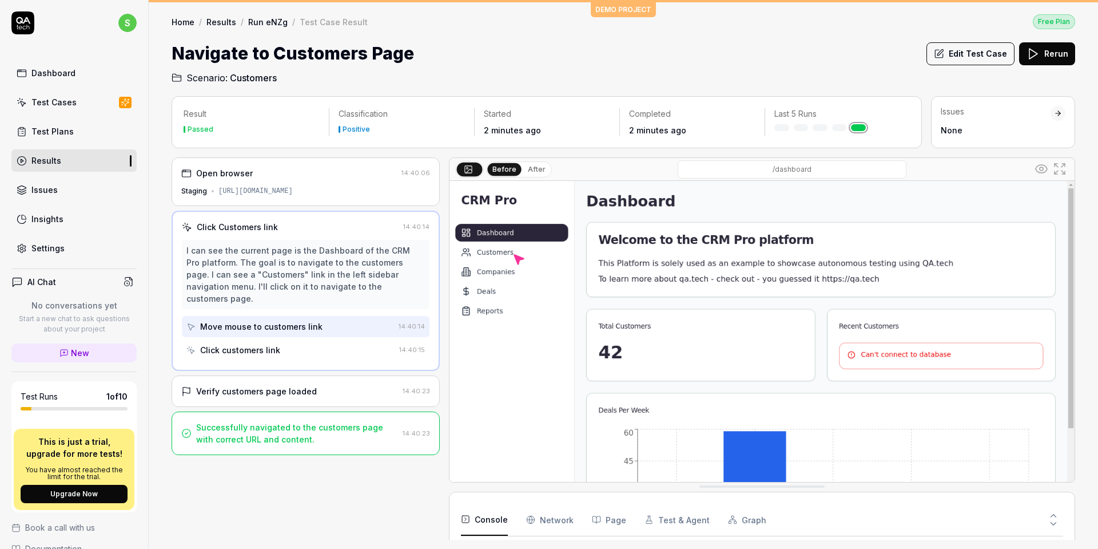
click at [323, 339] on div "Click customers link" at bounding box center [290, 349] width 208 height 21
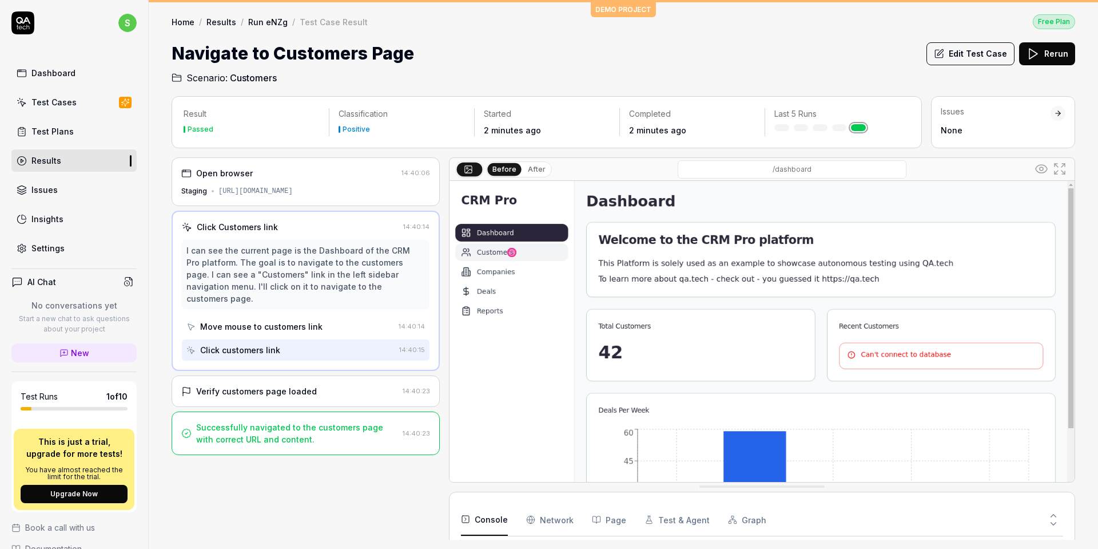
click at [340, 316] on div "Move mouse to customers link" at bounding box center [290, 326] width 208 height 21
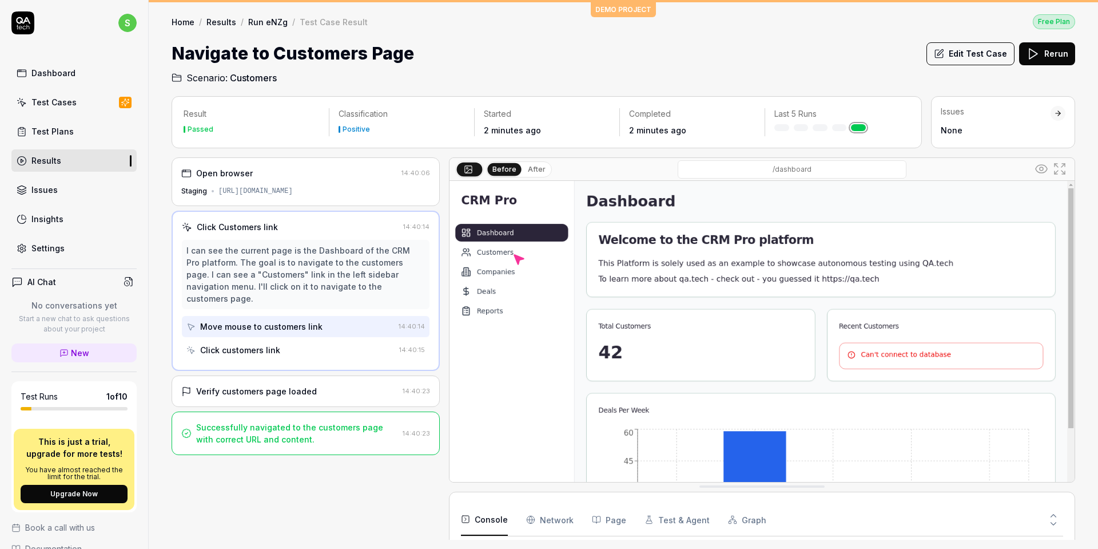
click at [335, 340] on div "Click customers link" at bounding box center [290, 349] width 208 height 21
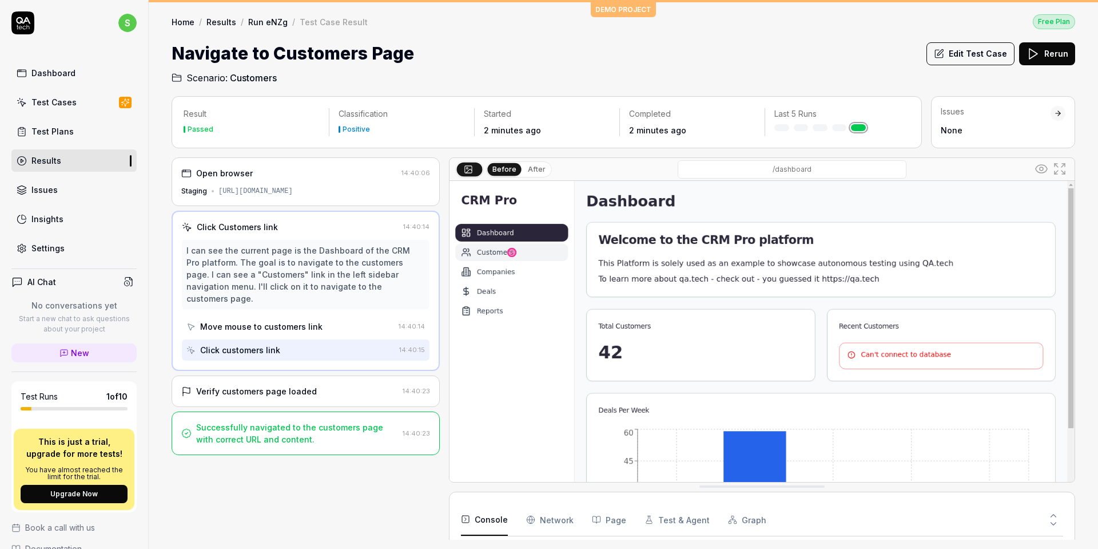
click at [342, 316] on div "Move mouse to customers link" at bounding box center [290, 326] width 208 height 21
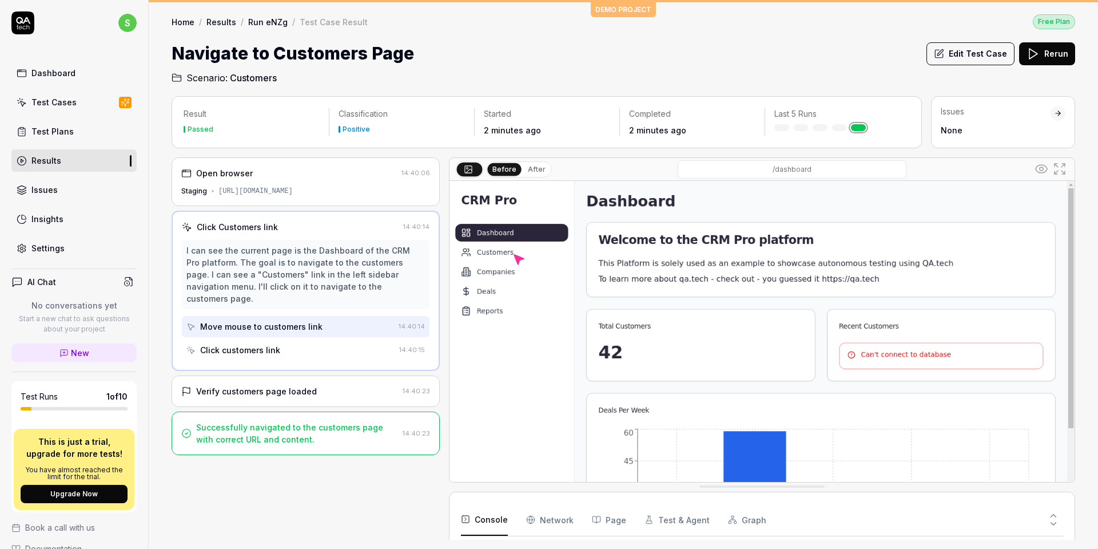
click at [335, 346] on div "Click customers link" at bounding box center [290, 349] width 208 height 21
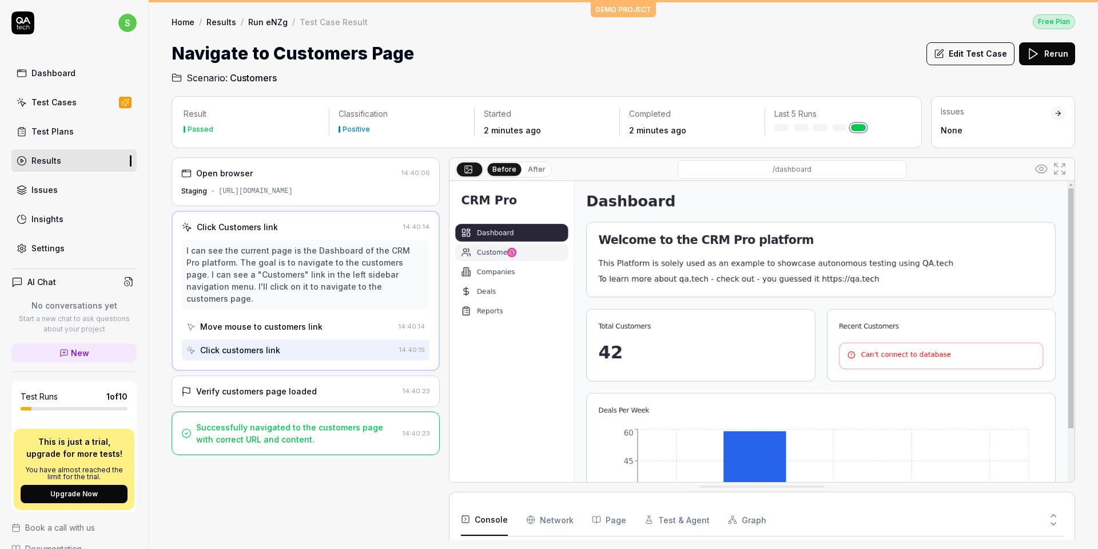
click at [326, 385] on div "Verify customers page loaded" at bounding box center [289, 391] width 217 height 12
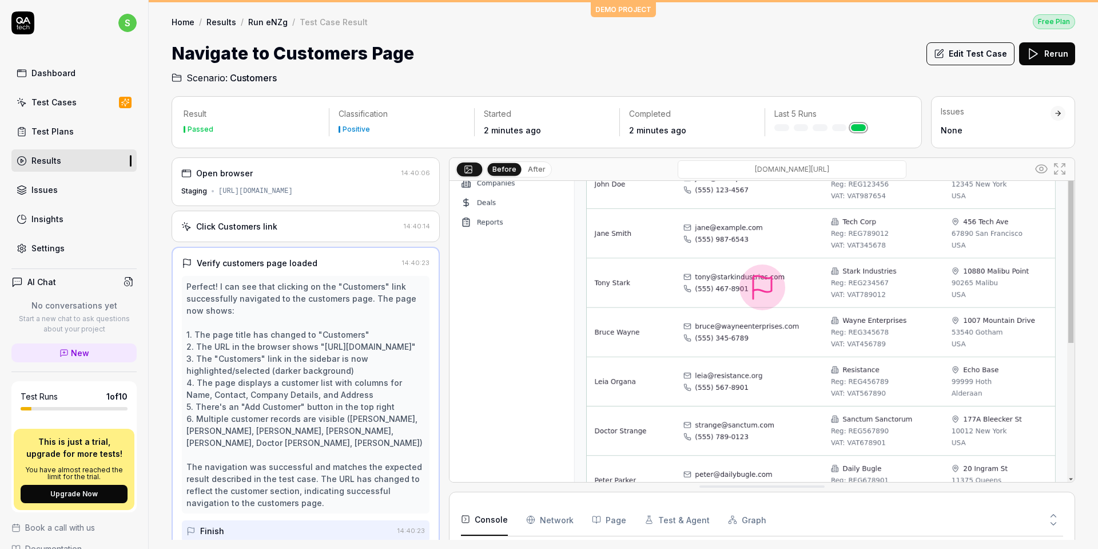
scroll to position [0, 0]
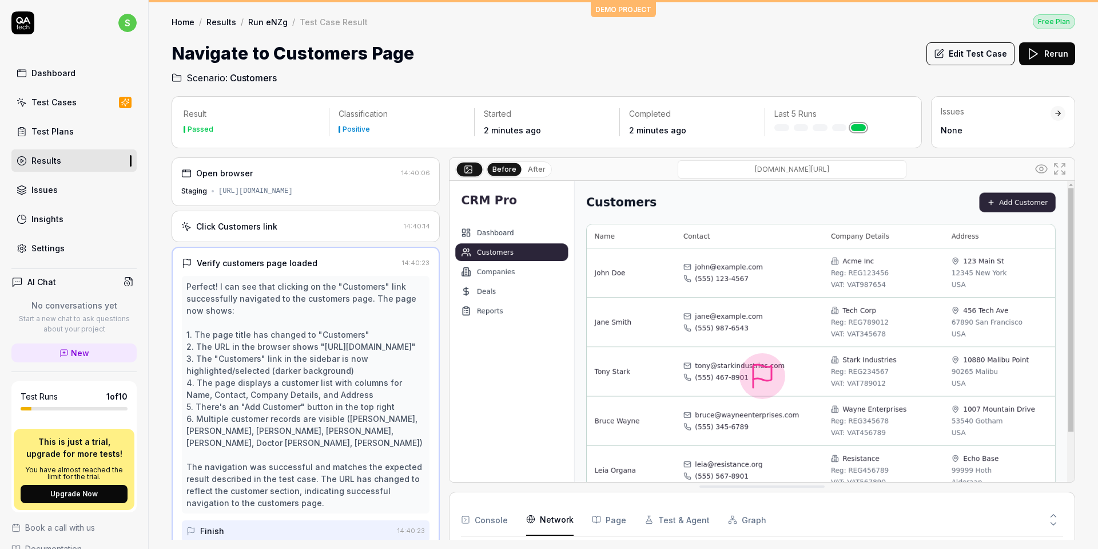
click at [549, 474] on Requests "Network" at bounding box center [549, 519] width 47 height 32
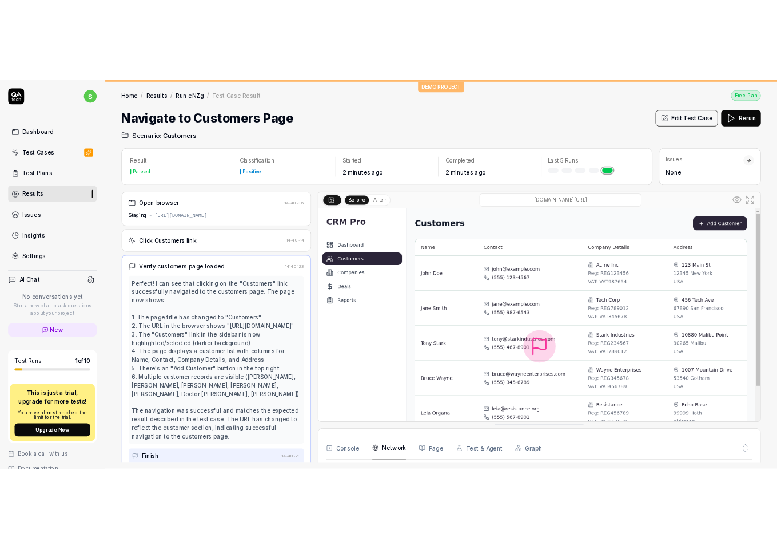
scroll to position [124, 0]
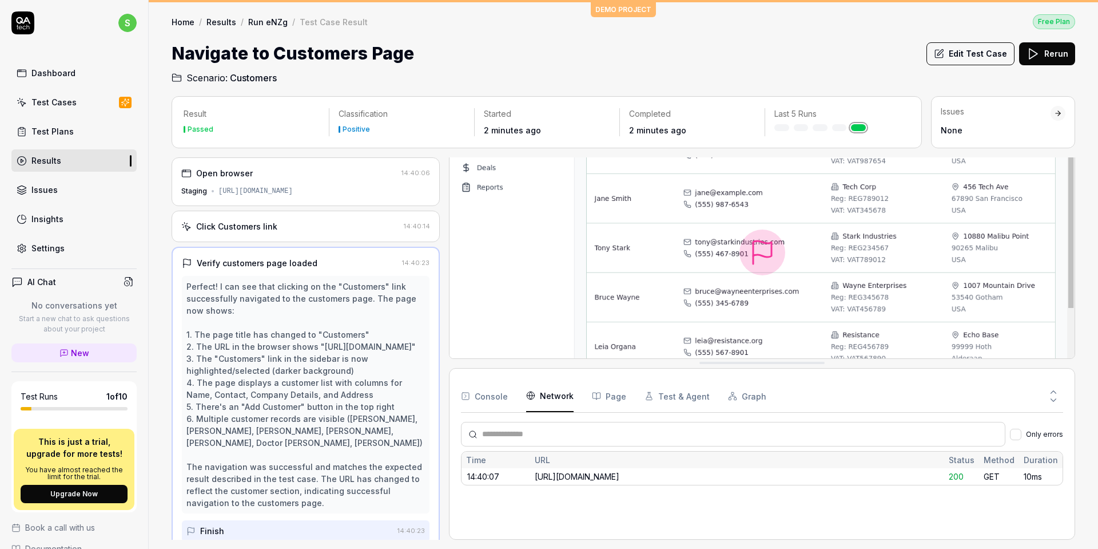
click at [494, 404] on button "Console" at bounding box center [484, 396] width 47 height 32
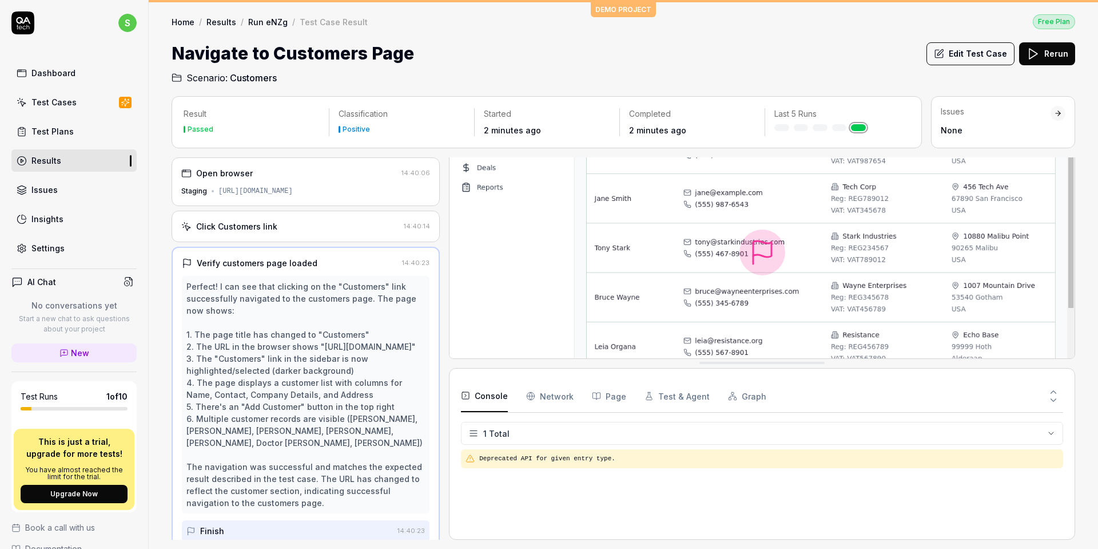
click at [553, 402] on Requests "Network" at bounding box center [549, 396] width 47 height 32
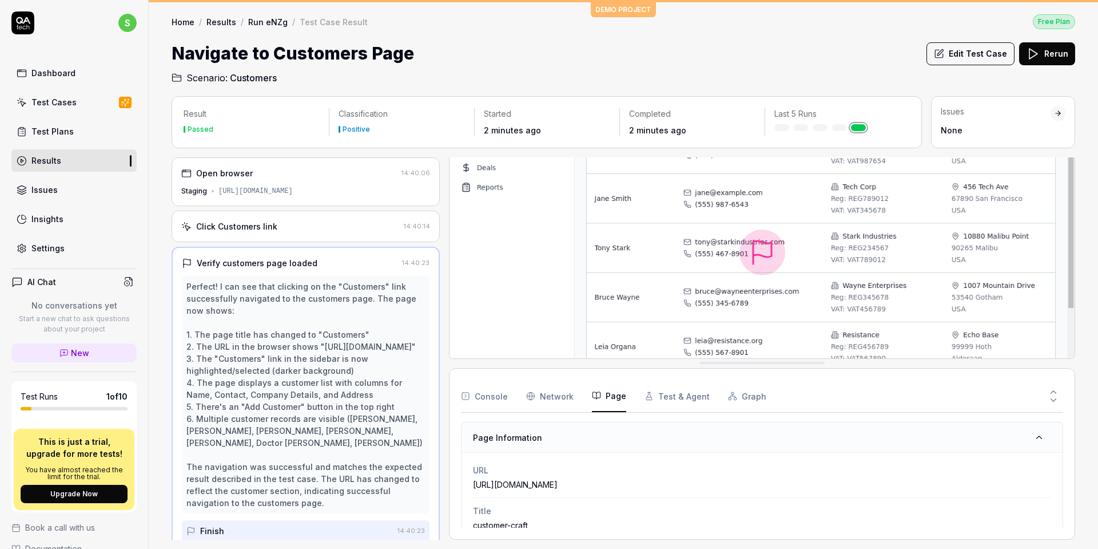
click at [620, 403] on button "Page" at bounding box center [609, 396] width 34 height 32
click at [859, 39] on div "Home / Results / Run eNZg / Test Case Result Free Plan Home / Results / Run eNZ…" at bounding box center [624, 43] width 950 height 82
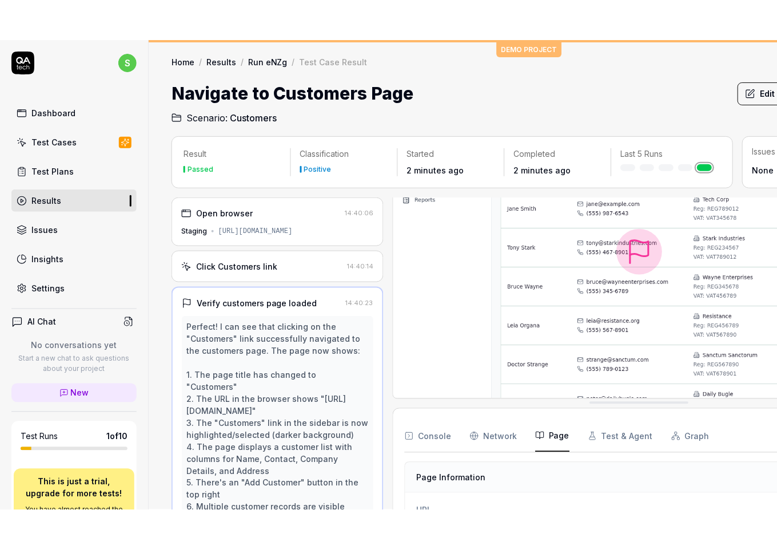
scroll to position [72, 0]
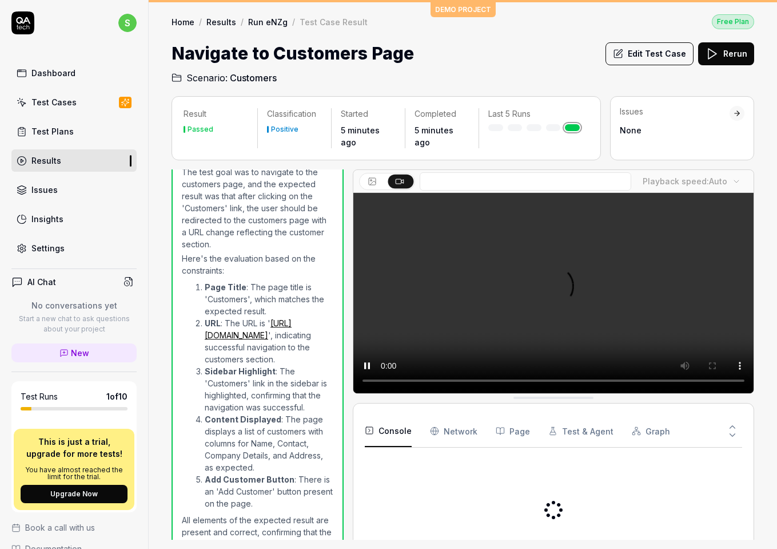
scroll to position [204, 0]
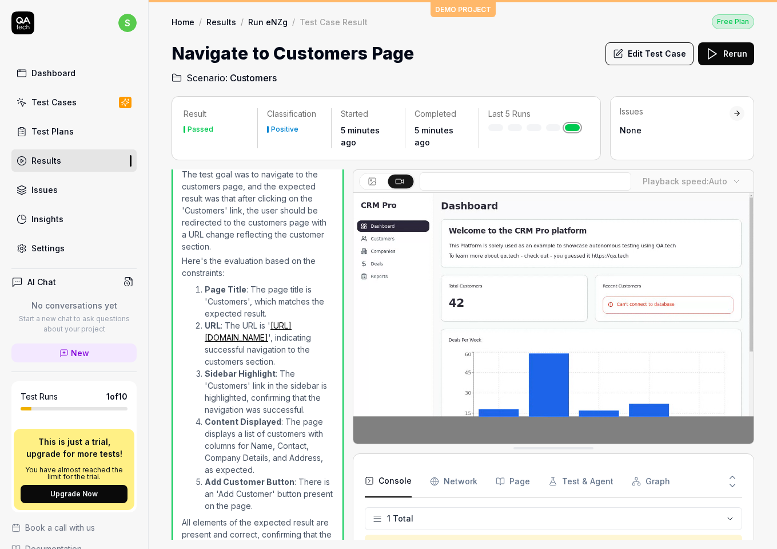
click at [769, 209] on div "Result Passed Classification Positive Started 5 minutes ago Completed 5 minutes…" at bounding box center [463, 317] width 629 height 464
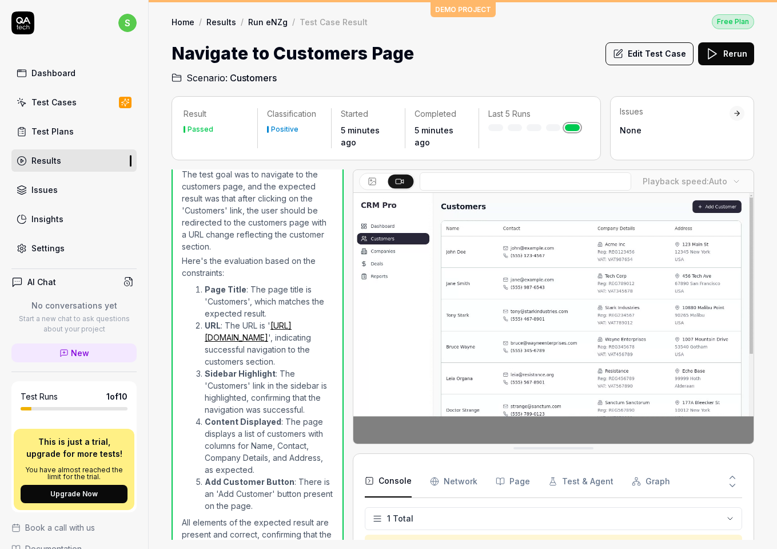
click at [710, 249] on video at bounding box center [554, 318] width 400 height 251
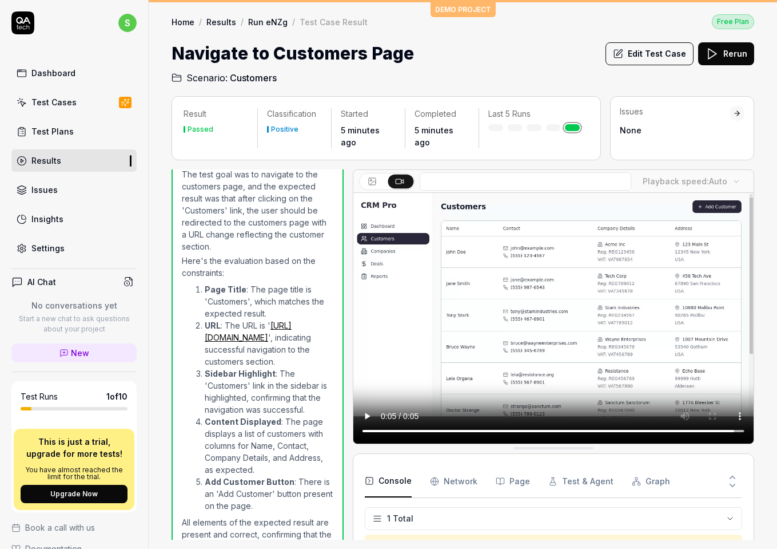
click at [761, 431] on div "Result Passed Classification Positive Started 5 minutes ago Completed 5 minutes…" at bounding box center [463, 317] width 629 height 464
click at [352, 245] on div at bounding box center [348, 354] width 9 height 370
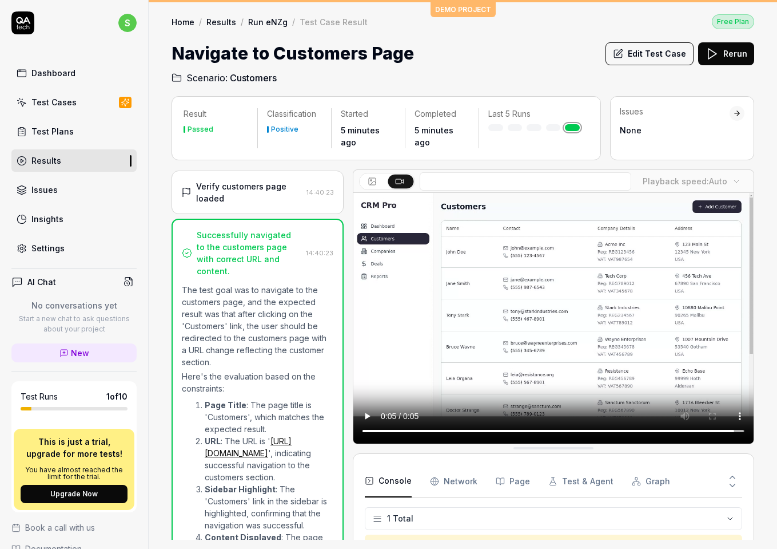
scroll to position [0, 0]
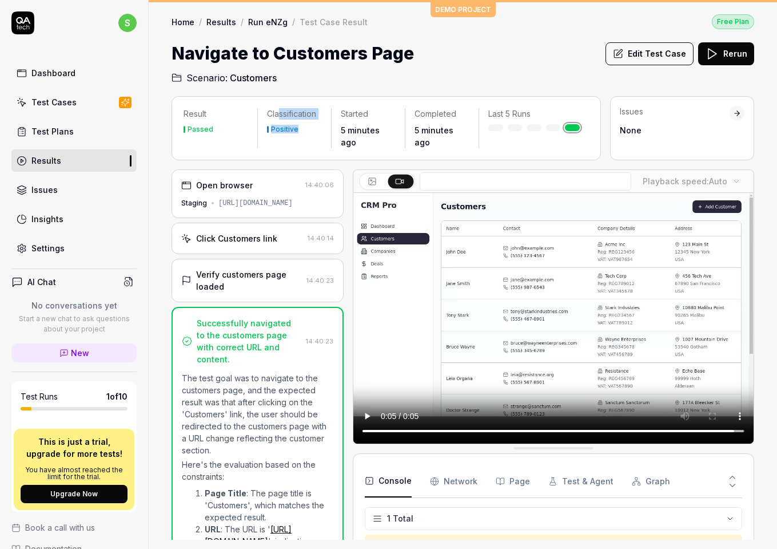
drag, startPoint x: 279, startPoint y: 108, endPoint x: 329, endPoint y: 141, distance: 60.1
click at [329, 141] on div "Result Passed Classification Positive Started 5 minutes ago Completed 5 minutes…" at bounding box center [387, 128] width 430 height 64
click at [370, 116] on p "Started" at bounding box center [368, 113] width 55 height 11
drag, startPoint x: 368, startPoint y: 110, endPoint x: 596, endPoint y: 144, distance: 230.2
click at [596, 144] on div "Result Passed Classification Positive Started 5 minutes ago Completed 5 minutes…" at bounding box center [387, 128] width 430 height 64
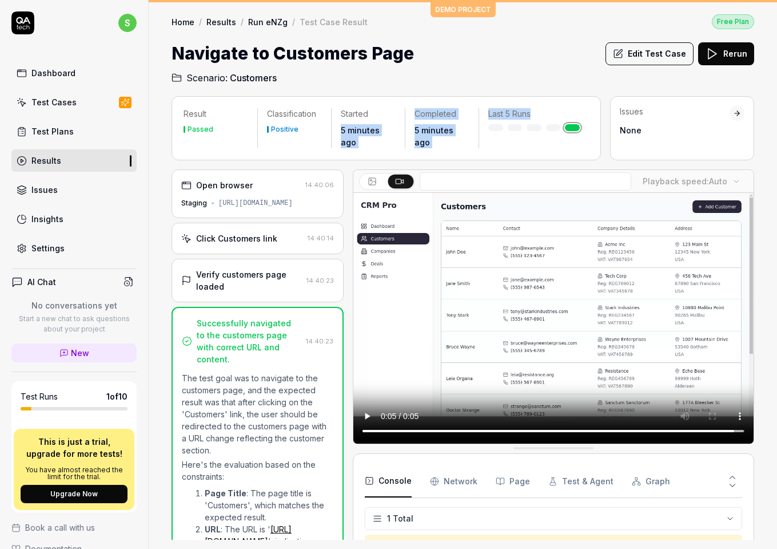
click at [596, 144] on div "Result Passed Classification Positive Started 5 minutes ago Completed 5 minutes…" at bounding box center [387, 128] width 430 height 64
click at [274, 317] on div "Successfully navigated to the customers page with correct URL and content." at bounding box center [249, 341] width 105 height 48
click at [663, 15] on div "Home / Results / Run eNZg / Test Case Result Free Plan" at bounding box center [463, 21] width 583 height 15
click at [527, 37] on div "Home / Results / Run eNZg / Test Case Result Free Plan Home / Results / Run eNZ…" at bounding box center [463, 43] width 629 height 82
click at [667, 114] on div "Issues" at bounding box center [675, 111] width 110 height 11
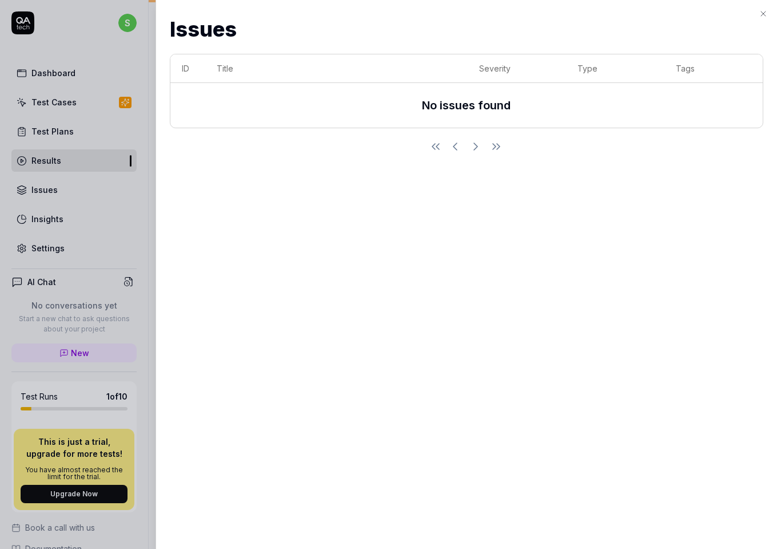
click at [141, 57] on div at bounding box center [388, 274] width 777 height 549
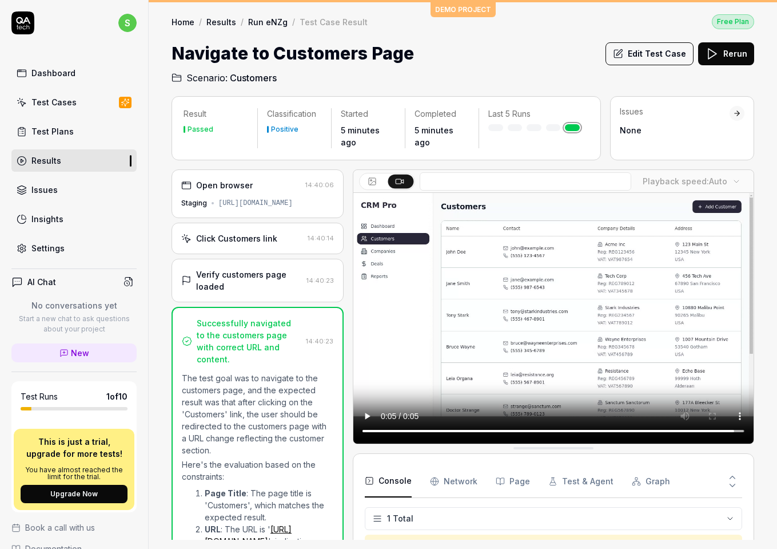
click at [226, 21] on link "Results" at bounding box center [222, 21] width 30 height 11
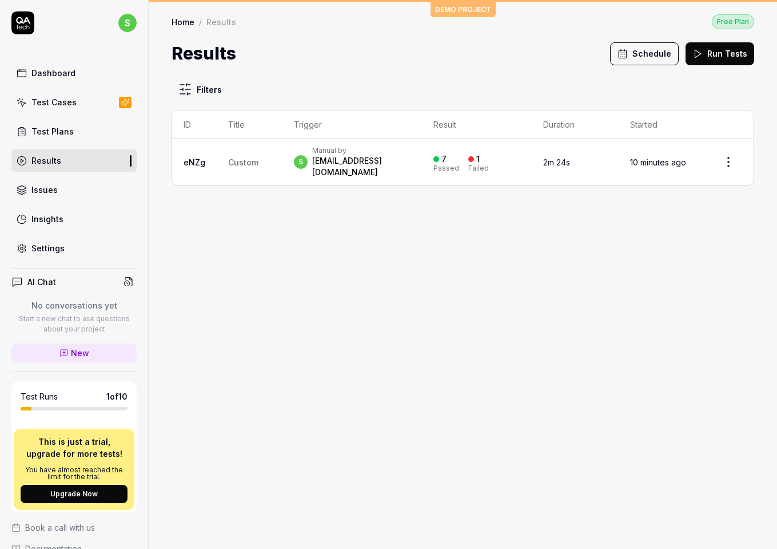
click at [183, 24] on link "Home" at bounding box center [183, 21] width 23 height 11
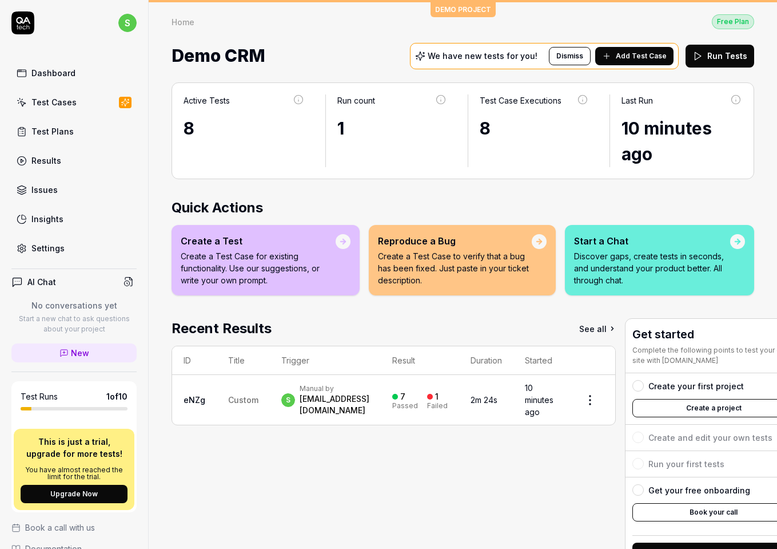
click at [448, 396] on div "1 Failed" at bounding box center [437, 399] width 21 height 19
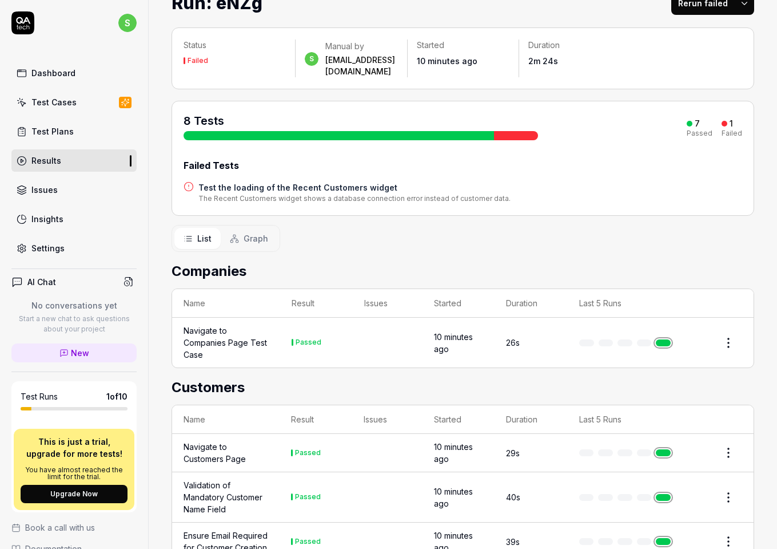
scroll to position [59, 0]
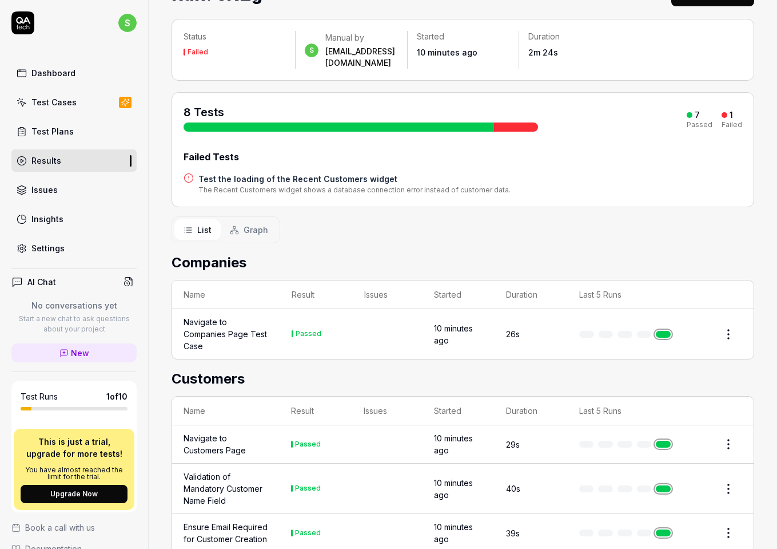
click at [233, 173] on h4 "Test the loading of the Recent Customers widget" at bounding box center [355, 179] width 312 height 12
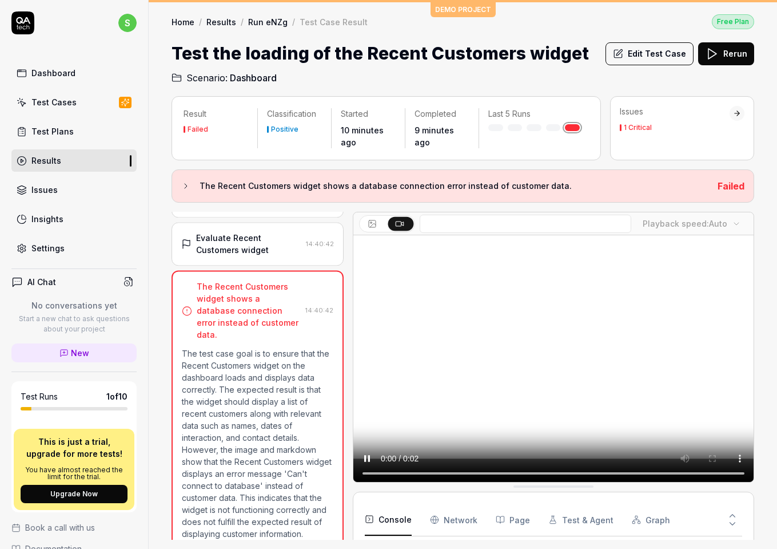
scroll to position [42, 0]
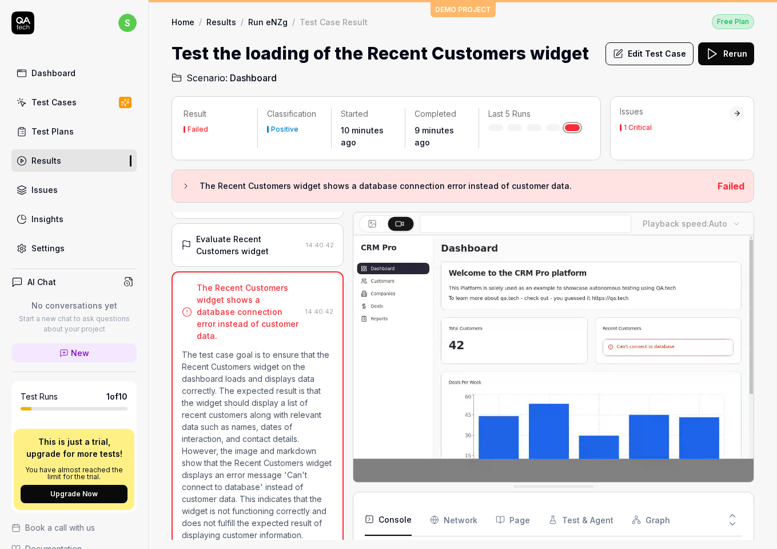
click at [185, 184] on icon at bounding box center [185, 185] width 9 height 9
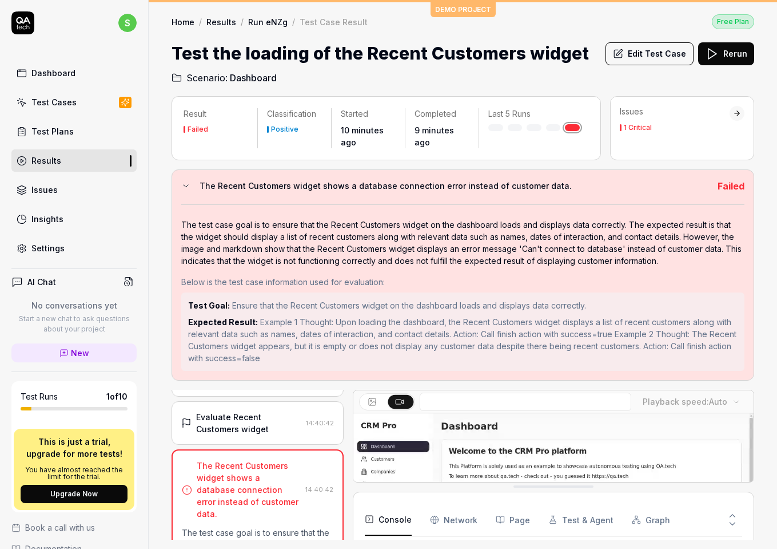
click at [183, 181] on icon at bounding box center [185, 185] width 9 height 9
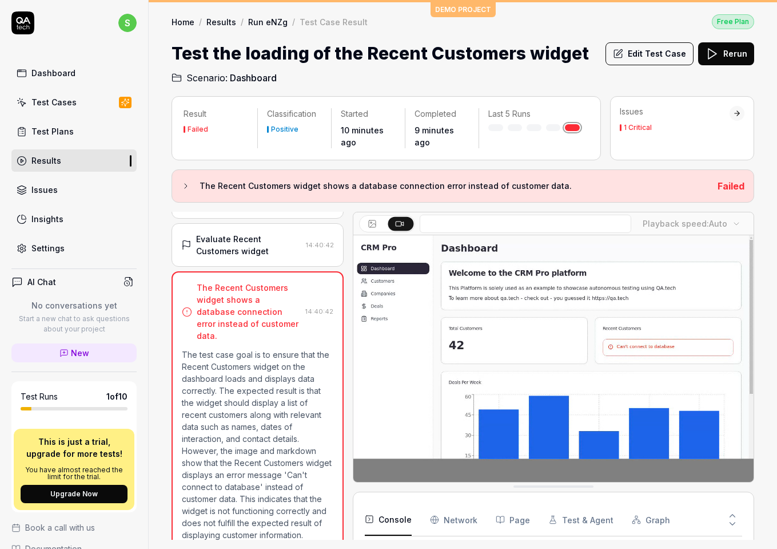
click at [739, 107] on div at bounding box center [737, 113] width 15 height 15
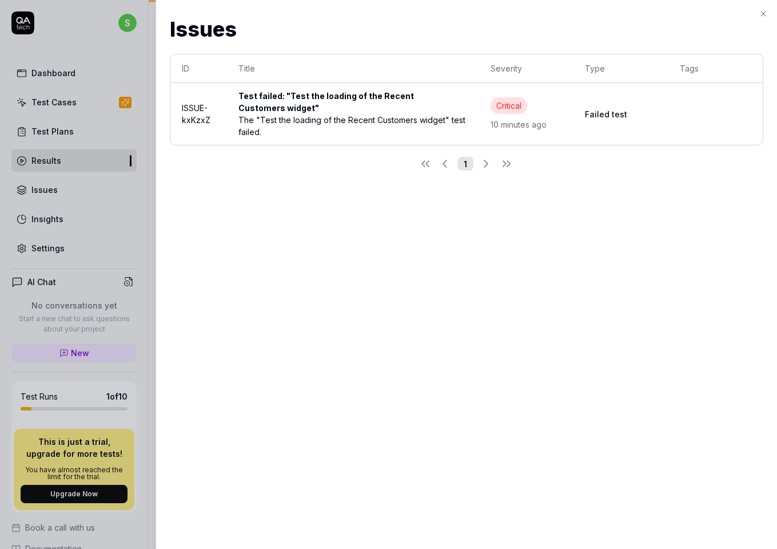
click at [395, 112] on div "Test failed: "Test the loading of the Recent Customers widget"" at bounding box center [353, 102] width 229 height 24
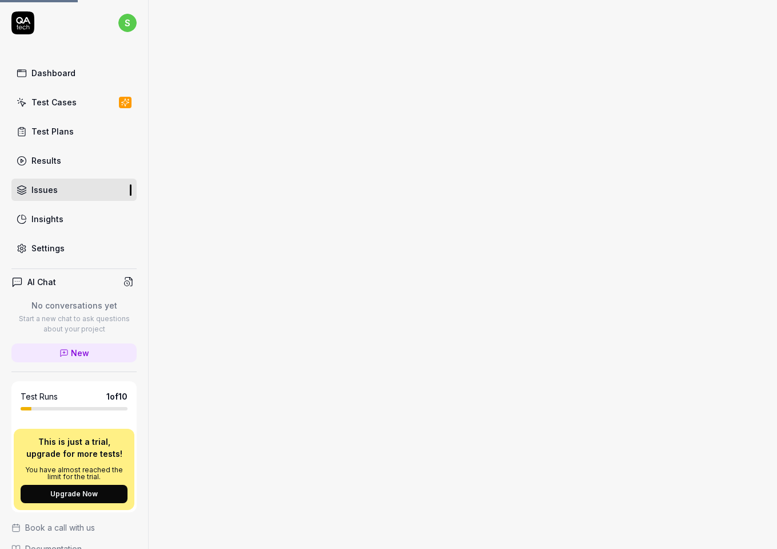
click at [302, 96] on div at bounding box center [463, 274] width 629 height 549
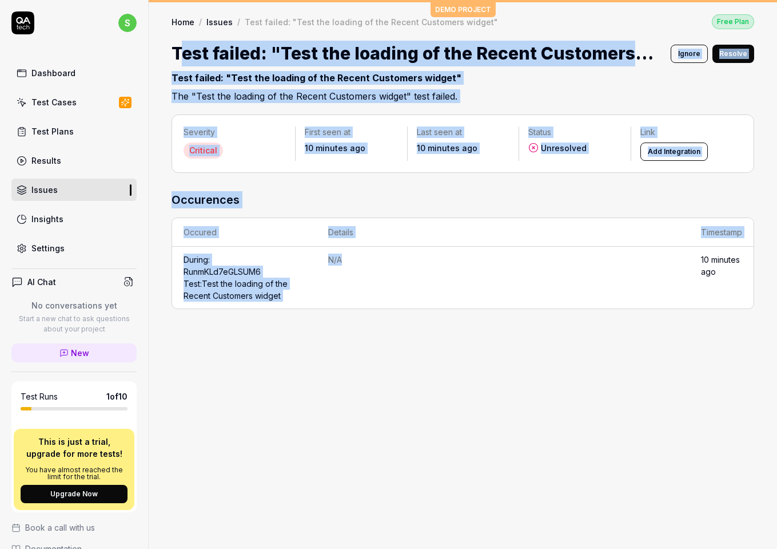
drag, startPoint x: 181, startPoint y: 47, endPoint x: 547, endPoint y: 286, distance: 437.0
click at [547, 286] on div "DEMO PROJECT Home / Issues / Test failed: "Test the loading of the Recent Custo…" at bounding box center [463, 274] width 629 height 549
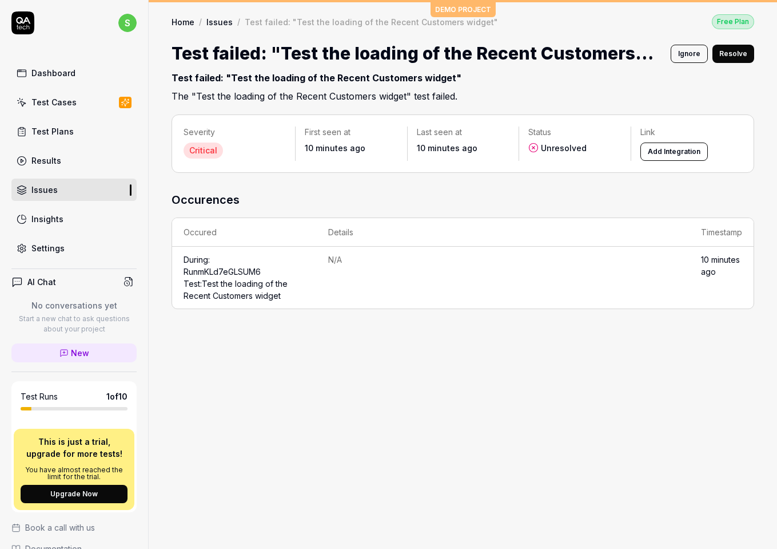
click at [557, 331] on div "Severity Critical First seen at 10 minutes ago Last seen at 10 minutes ago Stat…" at bounding box center [463, 326] width 629 height 446
click at [733, 55] on button "Resolve" at bounding box center [734, 54] width 42 height 18
click at [184, 24] on link "Home" at bounding box center [183, 21] width 23 height 11
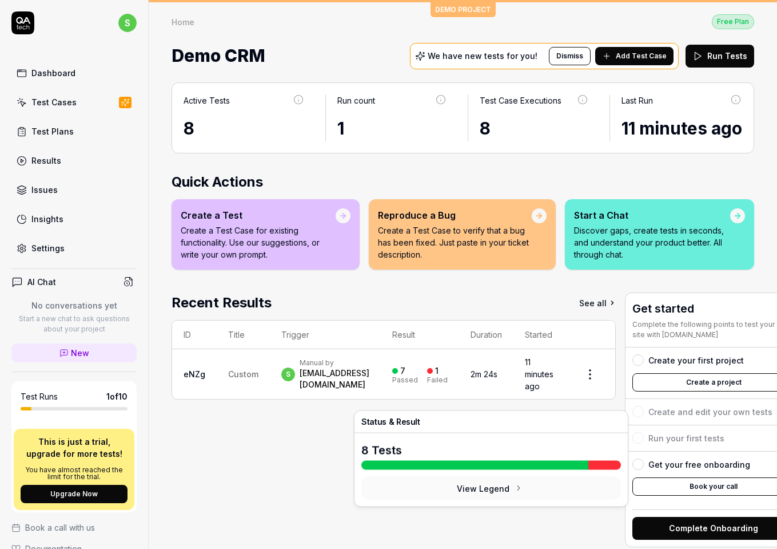
click at [448, 383] on div "1 Failed" at bounding box center [437, 373] width 21 height 19
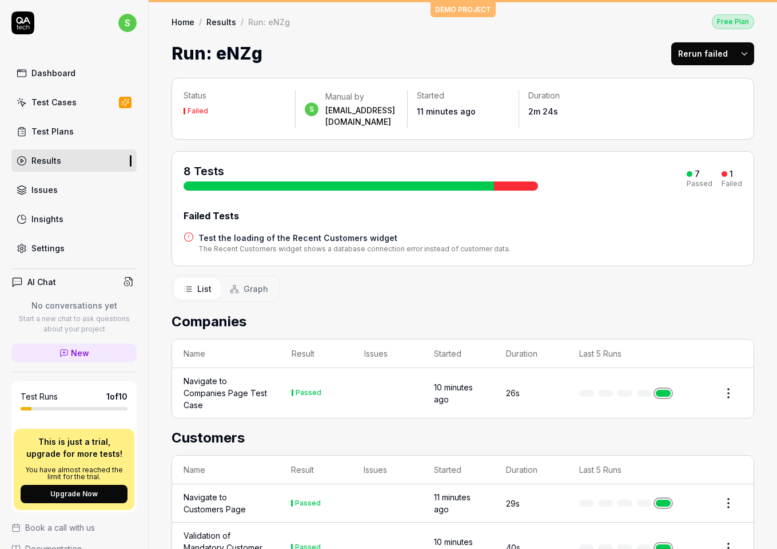
click at [247, 232] on h4 "Test the loading of the Recent Customers widget" at bounding box center [355, 238] width 312 height 12
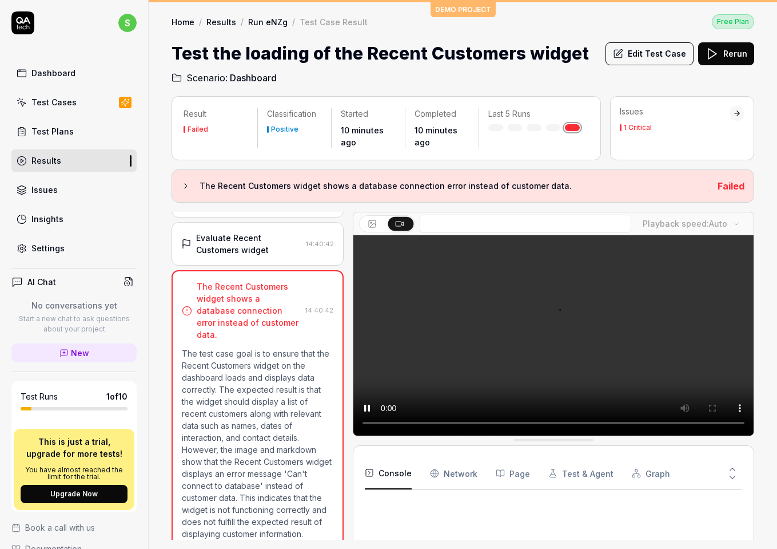
scroll to position [42, 0]
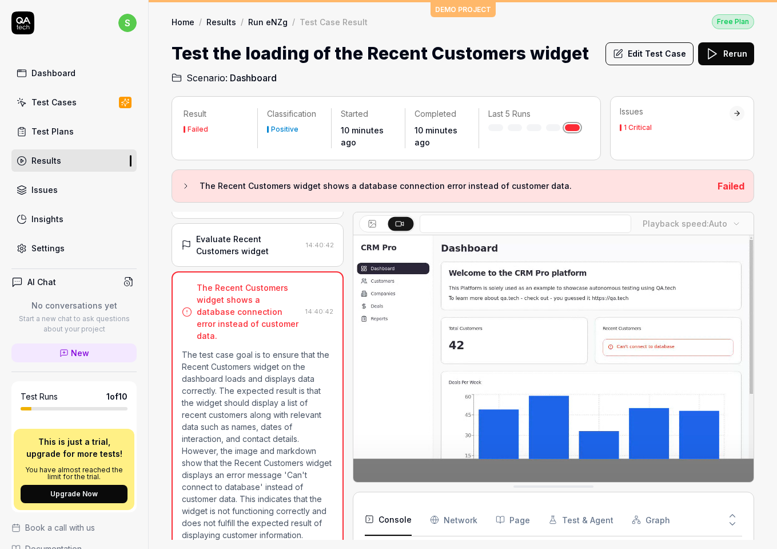
click at [740, 113] on div at bounding box center [737, 113] width 8 height 8
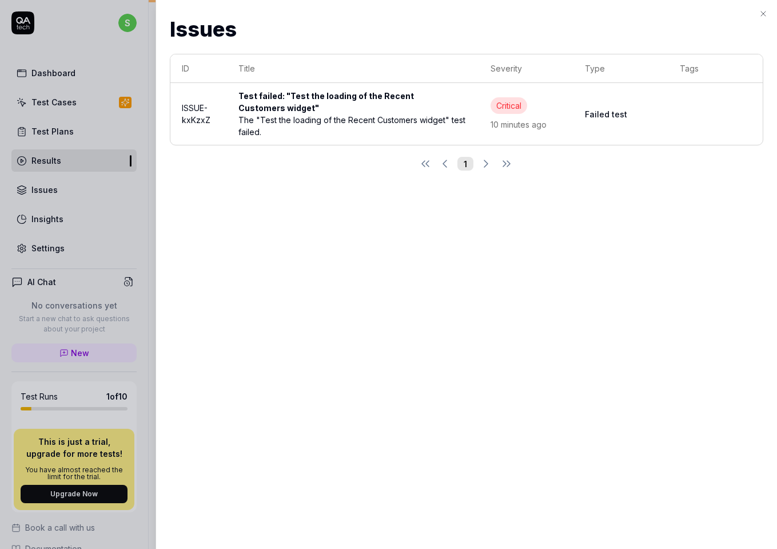
click at [740, 113] on td at bounding box center [716, 114] width 94 height 62
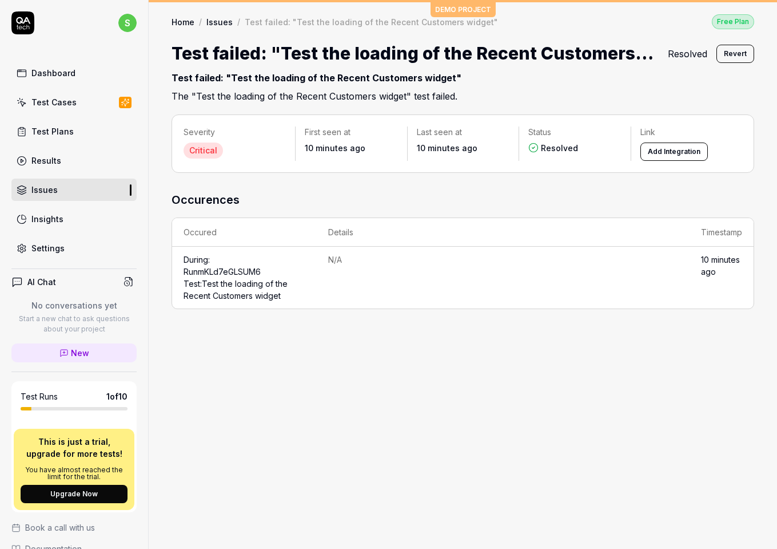
click at [82, 110] on link "Test Cases" at bounding box center [73, 102] width 125 height 22
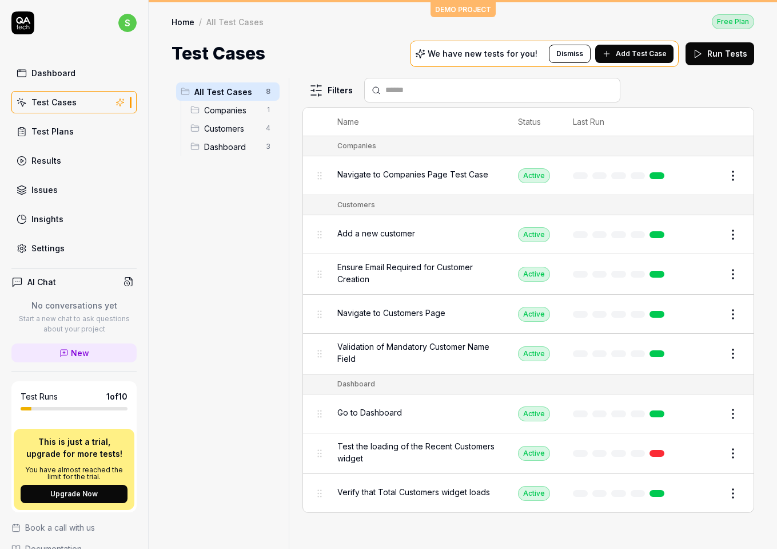
click at [728, 92] on div "Filters" at bounding box center [529, 90] width 452 height 25
